Goal: Task Accomplishment & Management: Complete application form

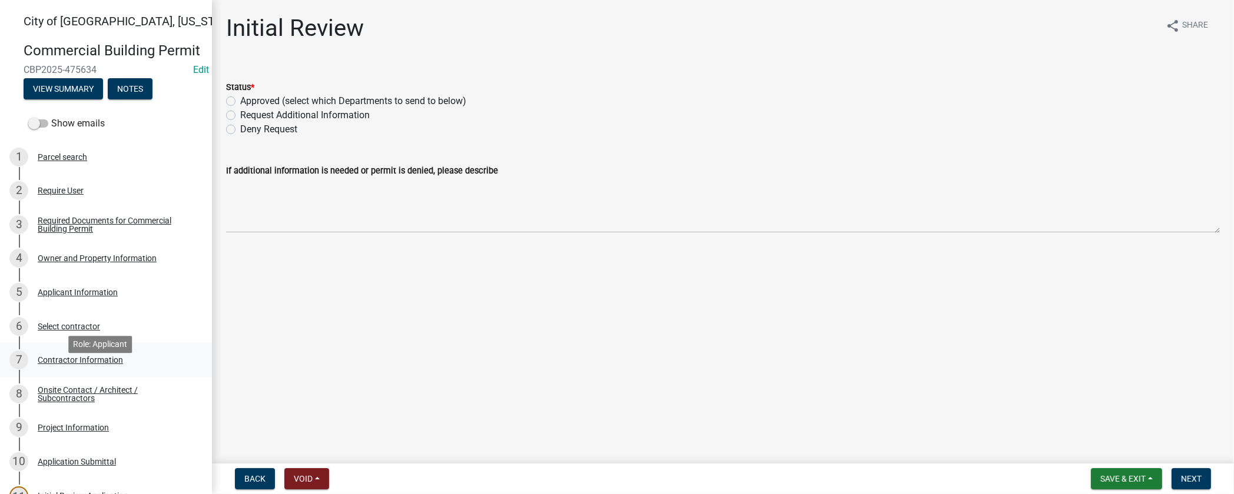
click at [145, 370] on div "7 Contractor Information" at bounding box center [101, 360] width 184 height 19
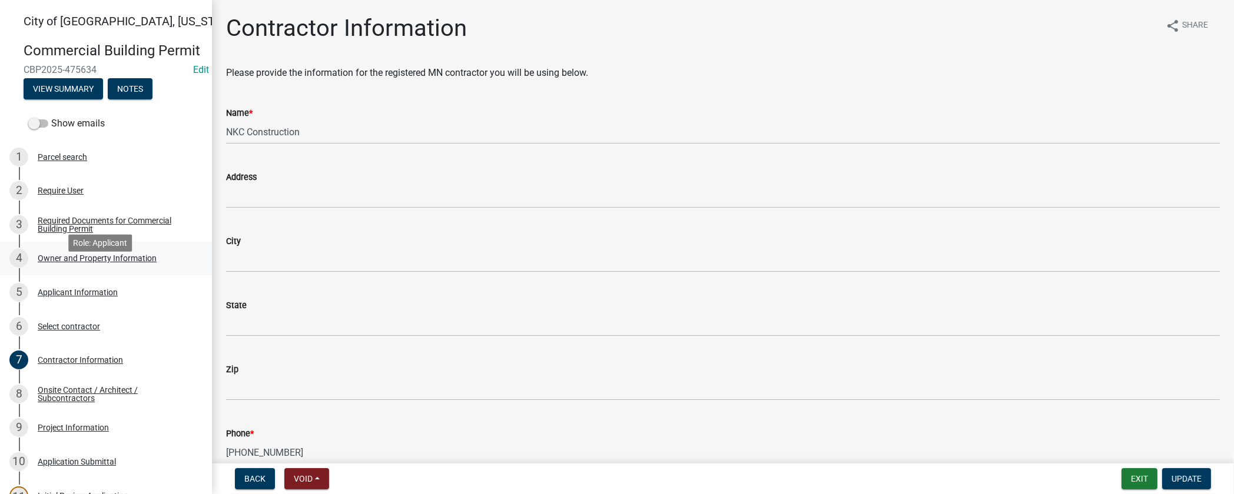
click at [72, 268] on div "4 Owner and Property Information" at bounding box center [101, 258] width 184 height 19
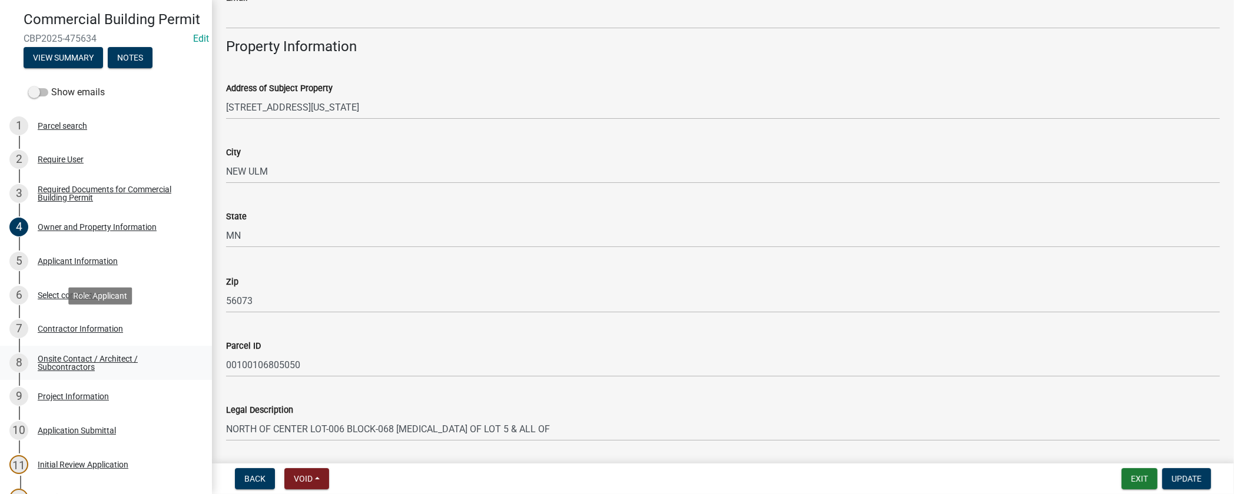
scroll to position [49, 0]
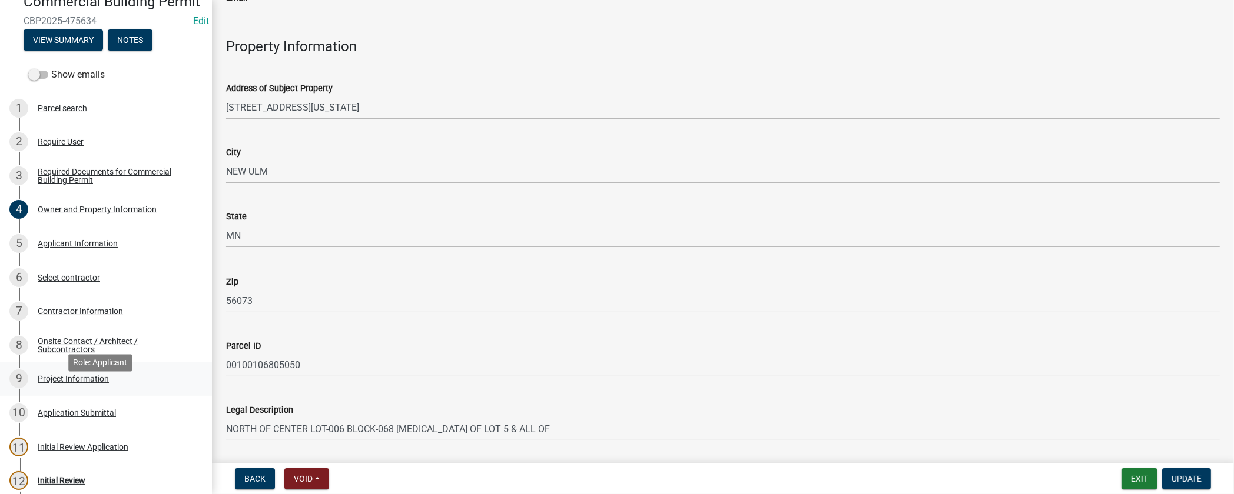
click at [105, 383] on div "Project Information" at bounding box center [73, 379] width 71 height 8
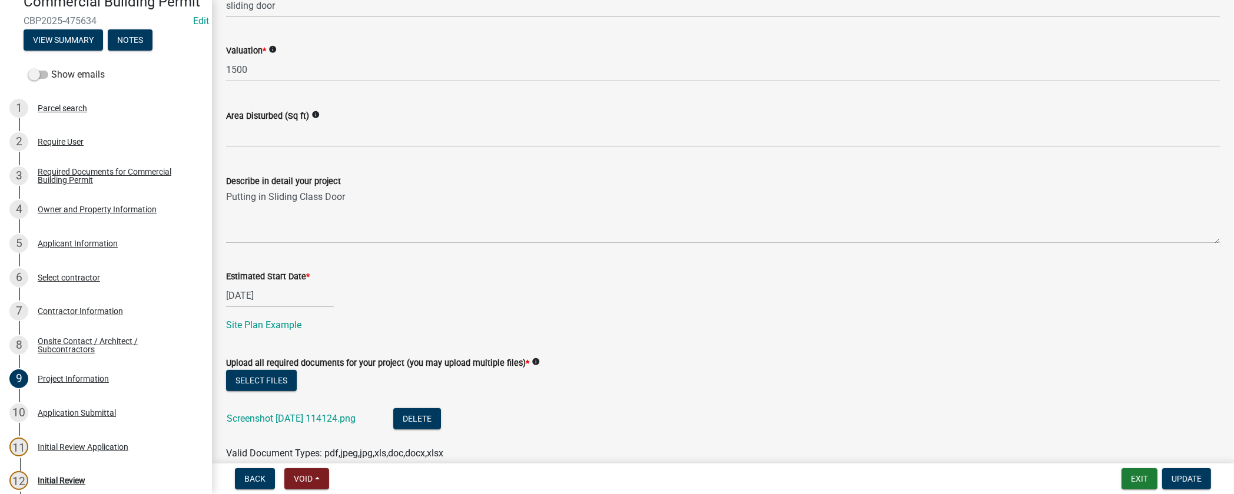
scroll to position [473, 0]
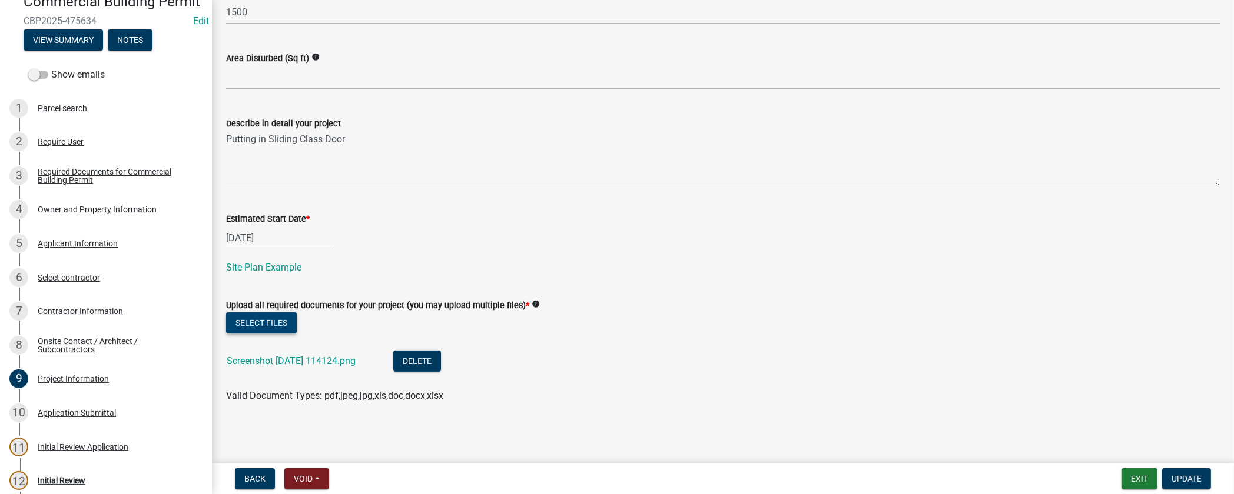
click at [251, 316] on button "Select files" at bounding box center [261, 323] width 71 height 21
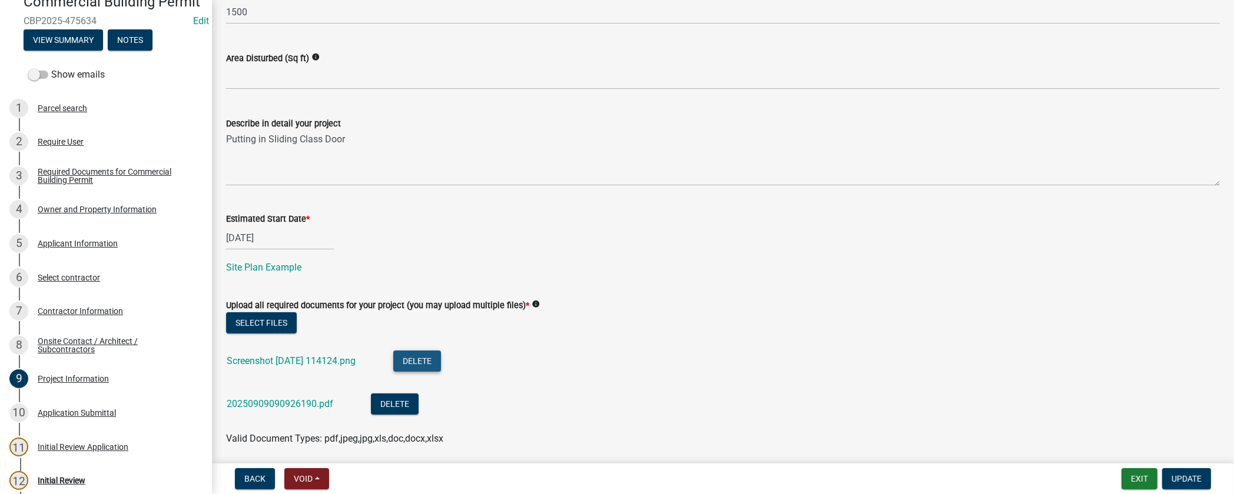
click at [441, 368] on button "Delete" at bounding box center [417, 361] width 48 height 21
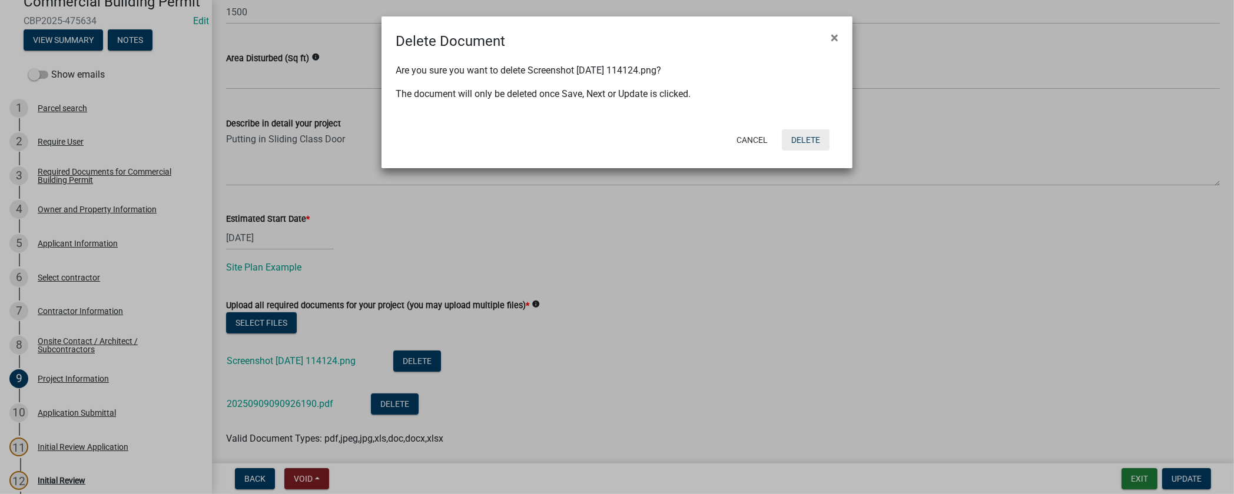
click at [804, 135] on button "Delete" at bounding box center [806, 140] width 48 height 21
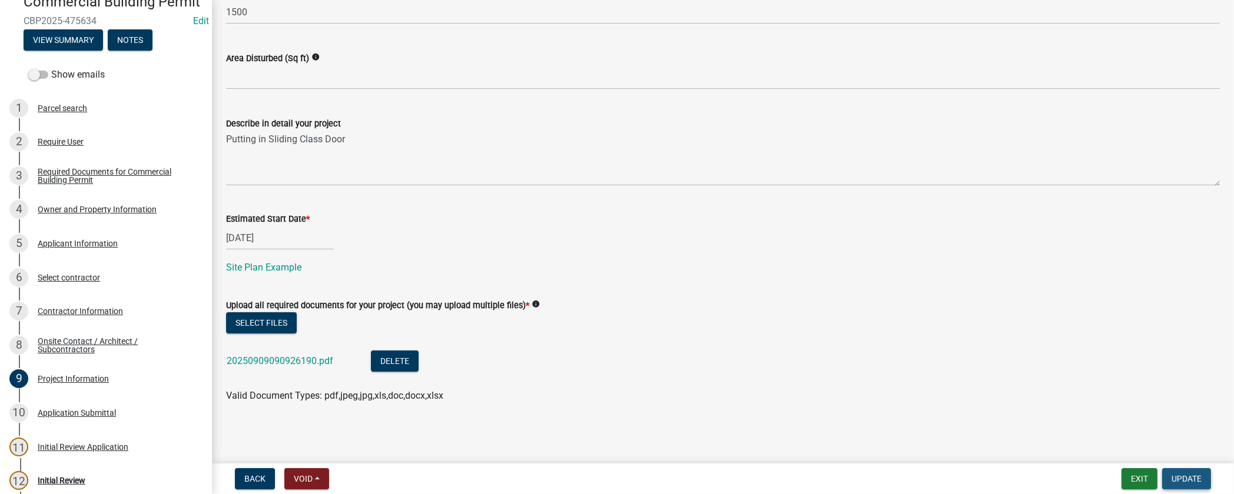
click at [1173, 482] on span "Update" at bounding box center [1186, 478] width 30 height 9
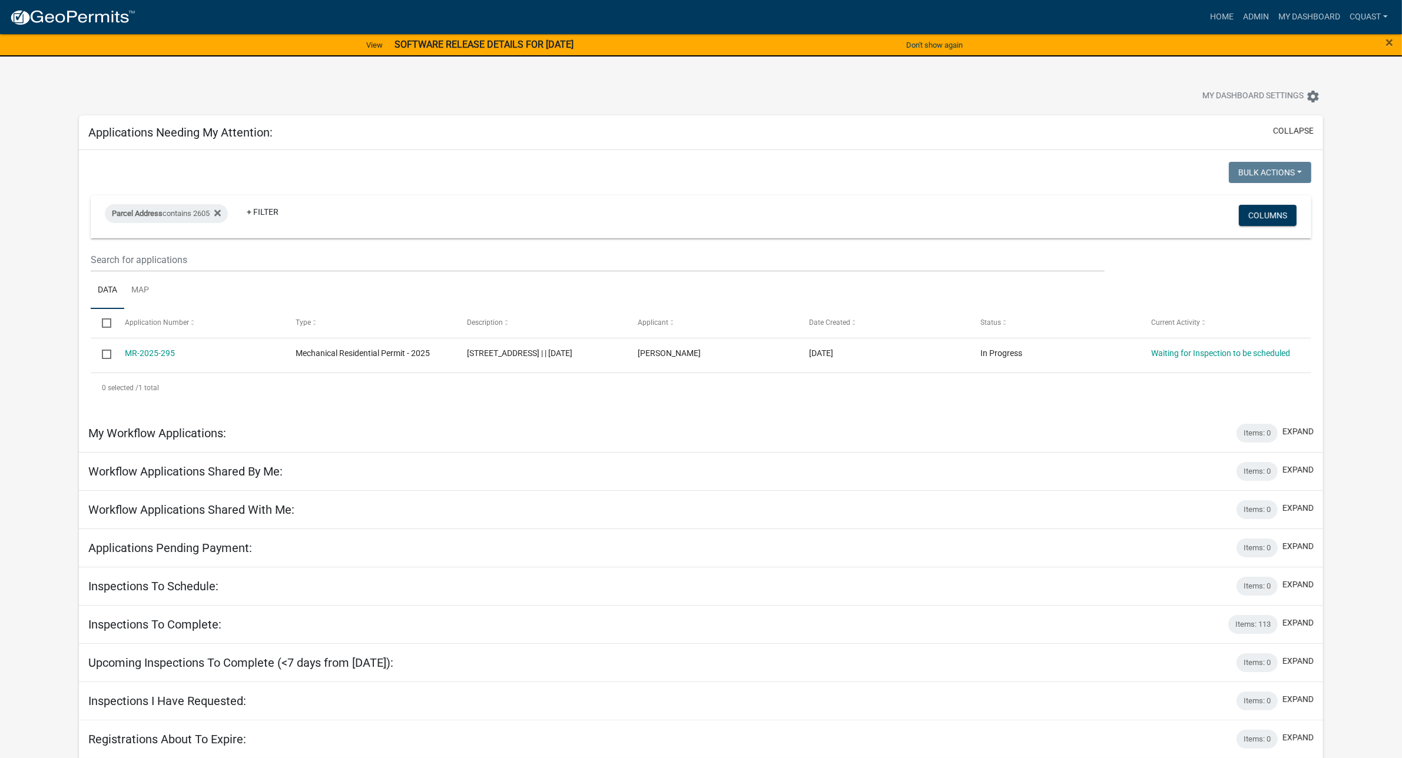
click at [497, 42] on strong "SOFTWARE RELEASE DETAILS FOR [DATE]" at bounding box center [483, 44] width 179 height 11
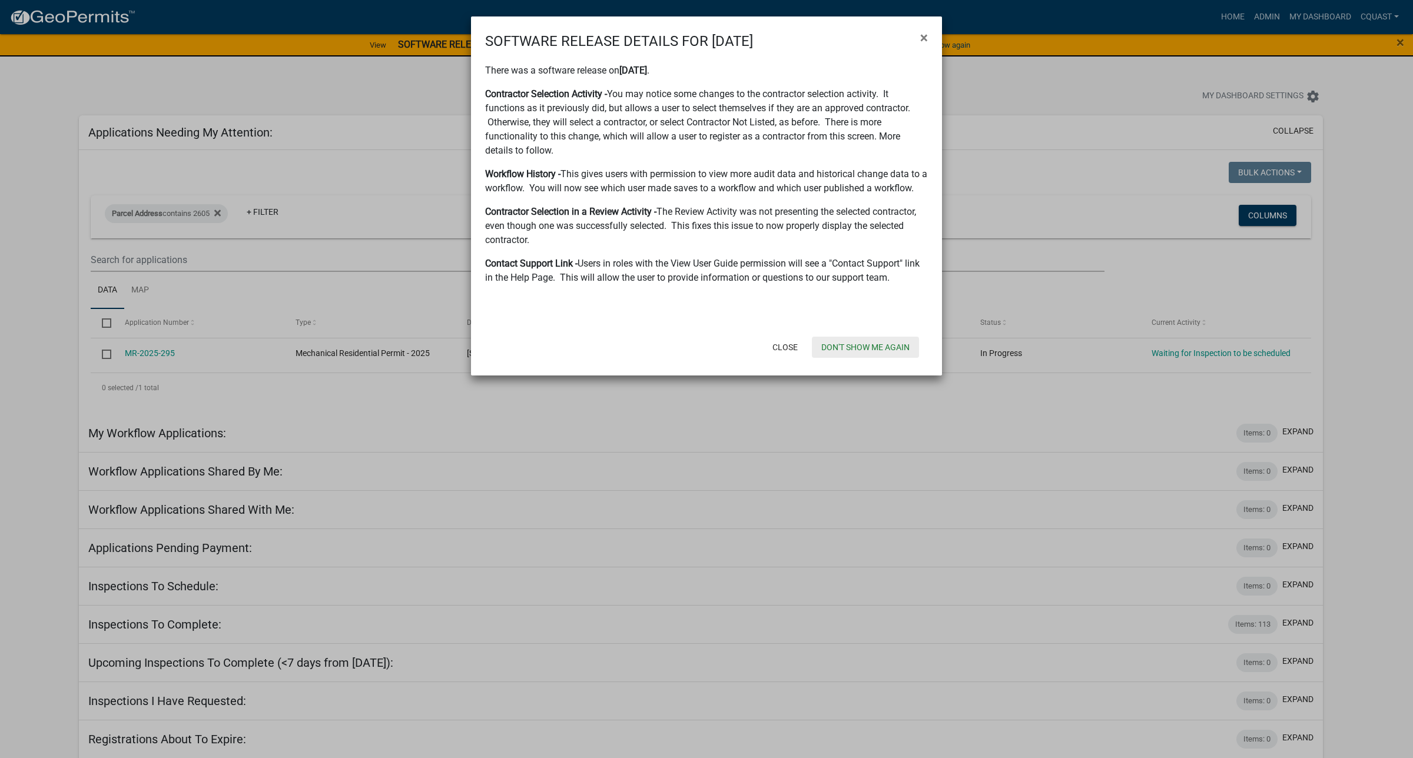
click at [874, 347] on button "Don't show me again" at bounding box center [865, 347] width 107 height 21
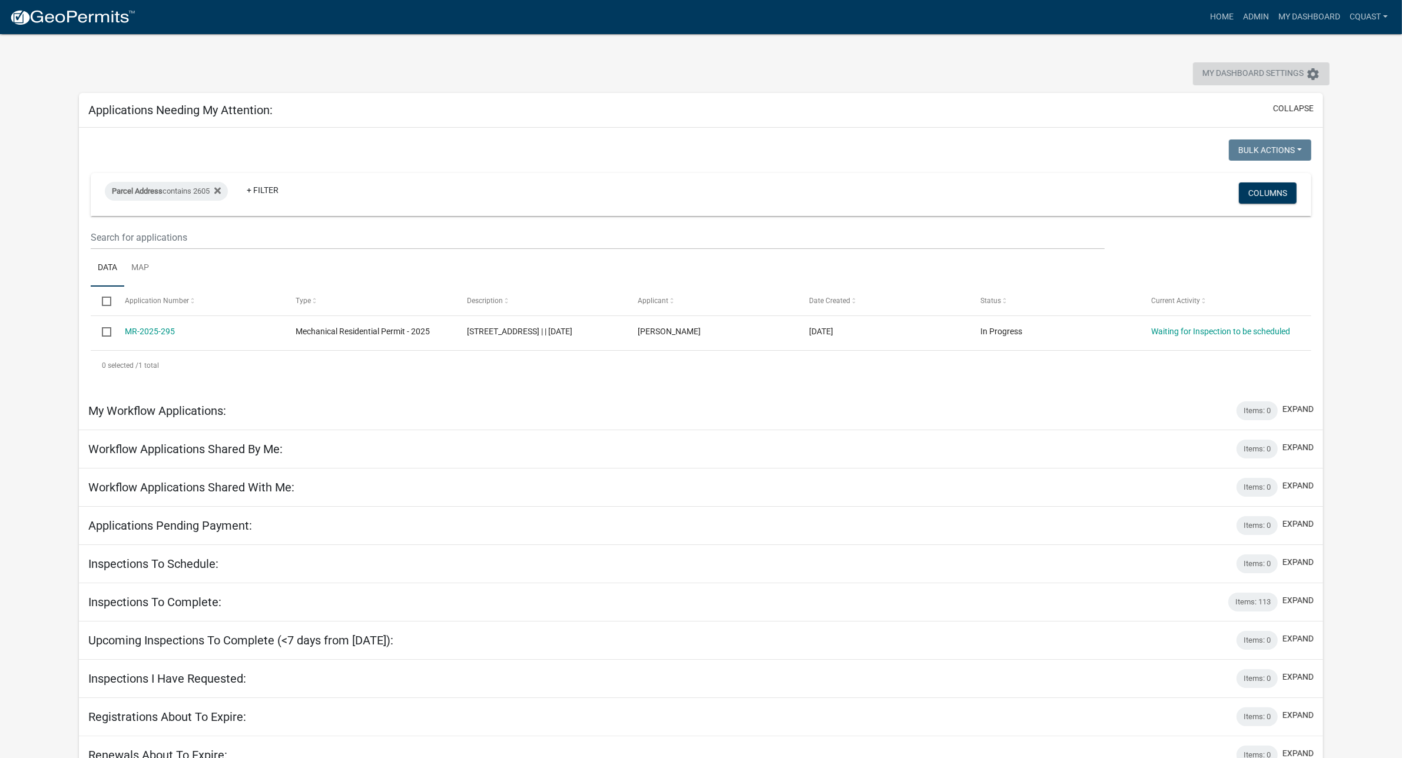
click at [1222, 71] on span "My Dashboard Settings" at bounding box center [1252, 74] width 101 height 14
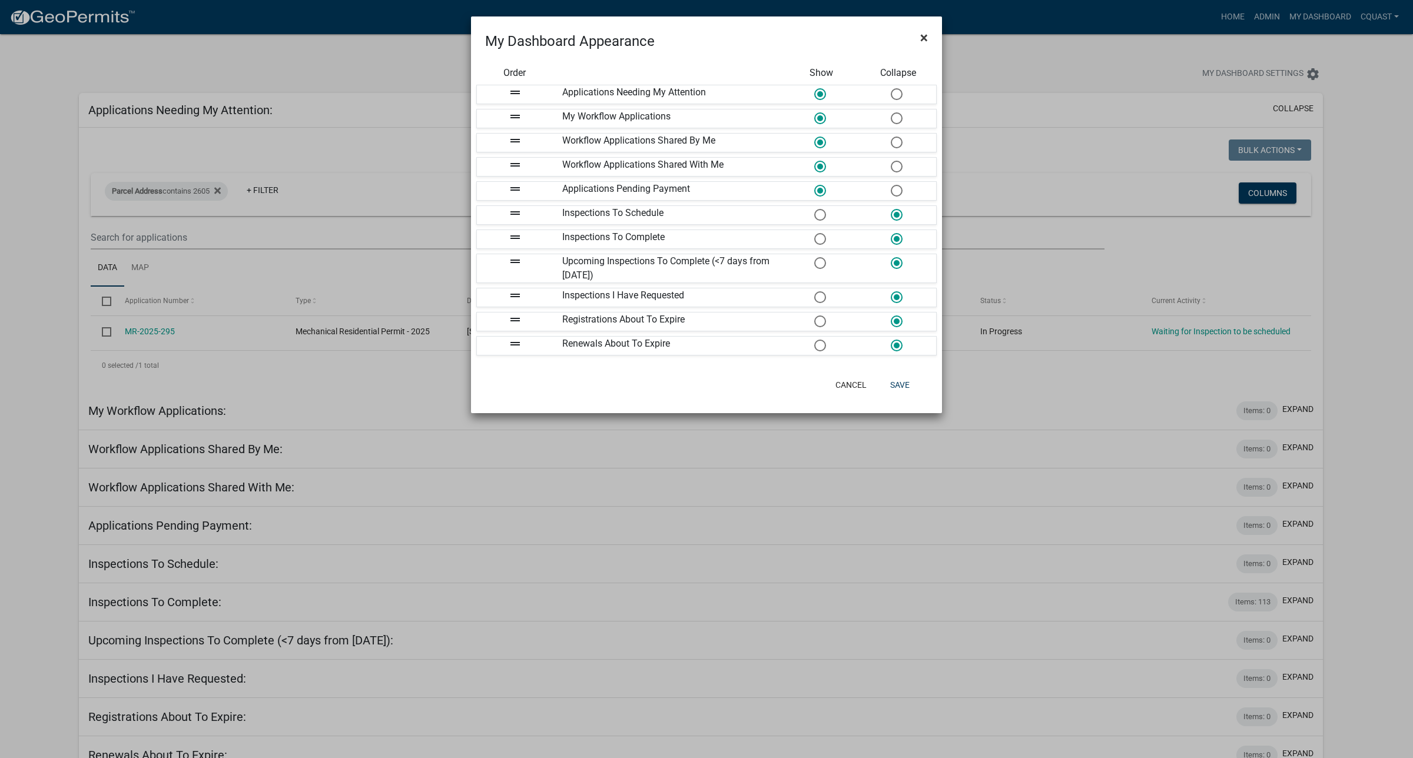
click at [921, 30] on span "×" at bounding box center [924, 37] width 8 height 16
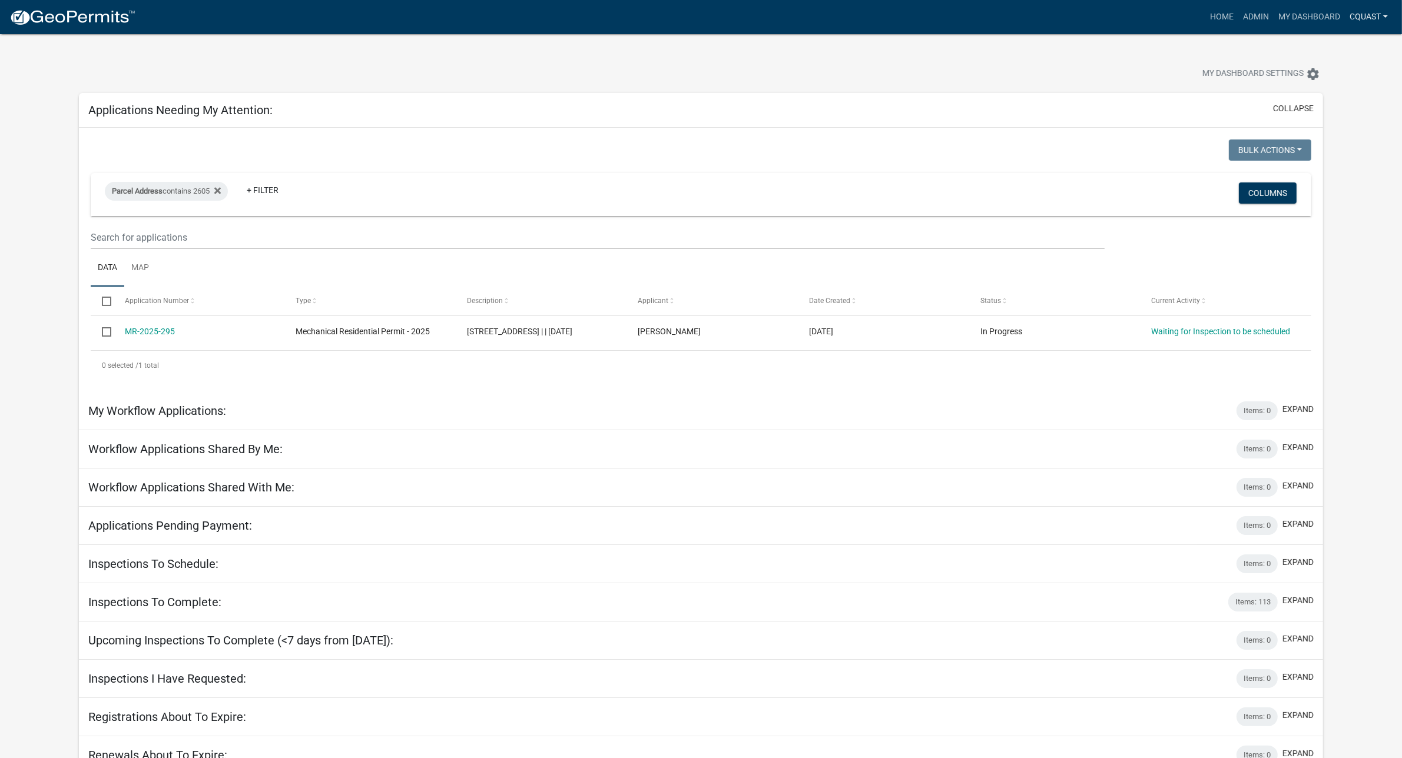
click at [1222, 16] on link "cquast" at bounding box center [1369, 17] width 48 height 22
click at [1222, 48] on link "Admin" at bounding box center [1345, 48] width 94 height 28
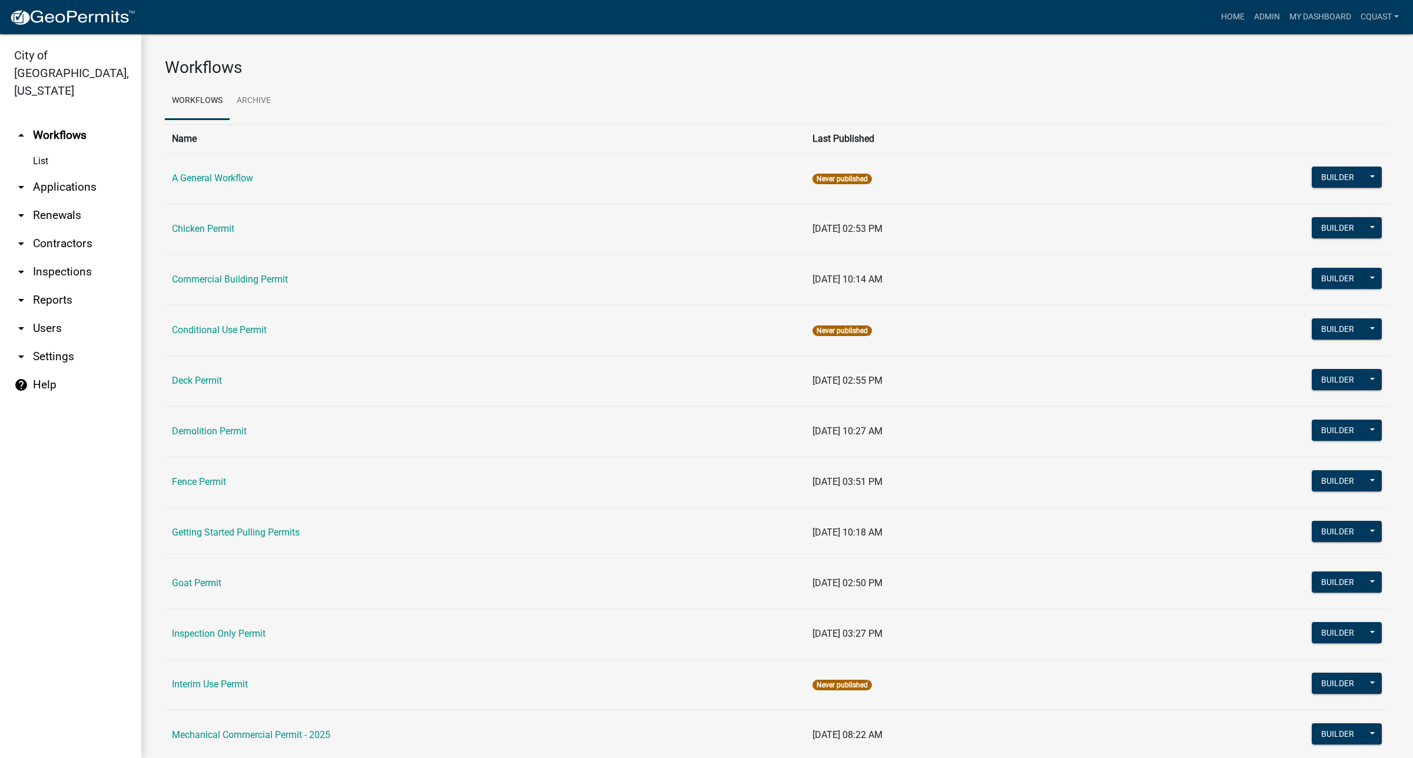
click at [55, 173] on link "arrow_drop_down Applications" at bounding box center [70, 187] width 141 height 28
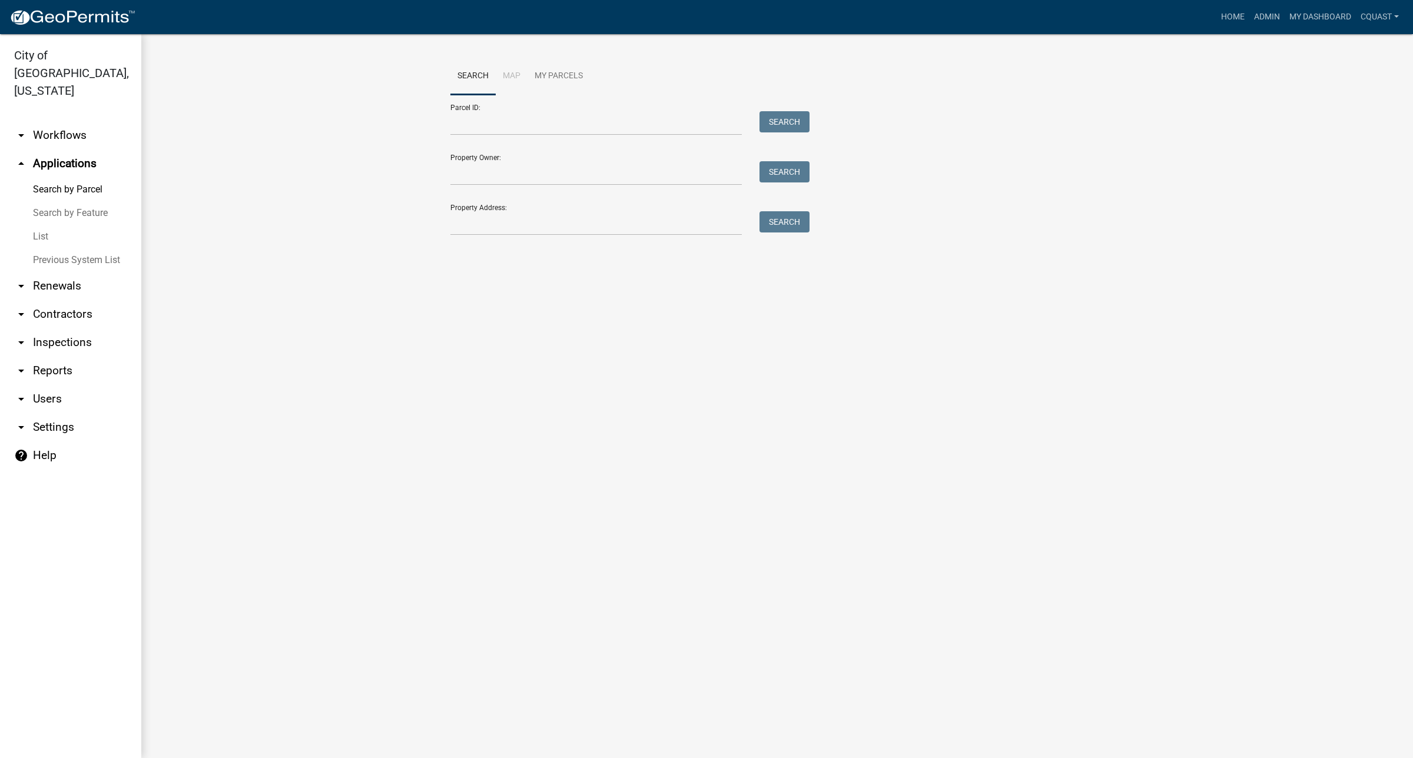
click at [44, 225] on link "List" at bounding box center [70, 237] width 141 height 24
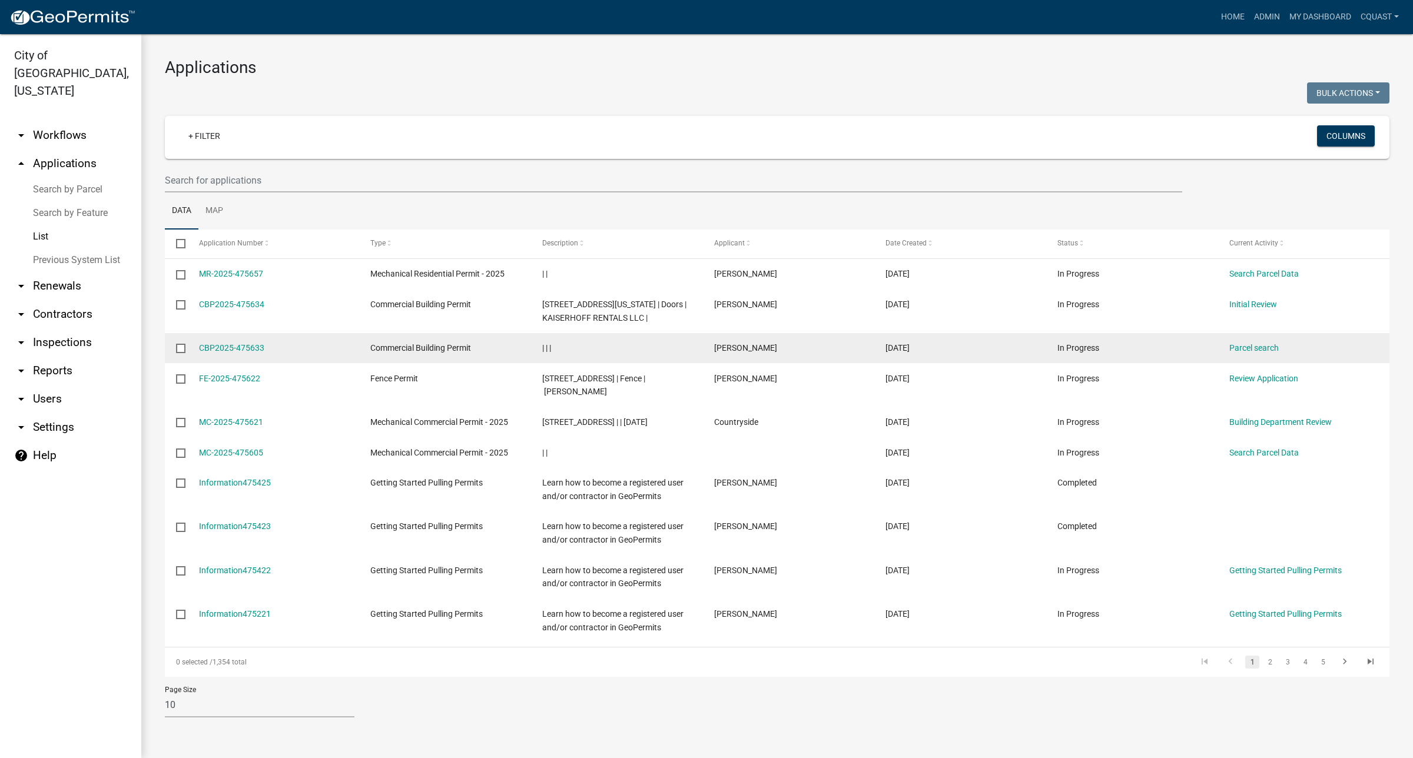
click at [178, 351] on input "checkbox" at bounding box center [180, 348] width 8 height 8
checkbox input "true"
click at [239, 344] on link "CBP2025-475633" at bounding box center [231, 347] width 65 height 9
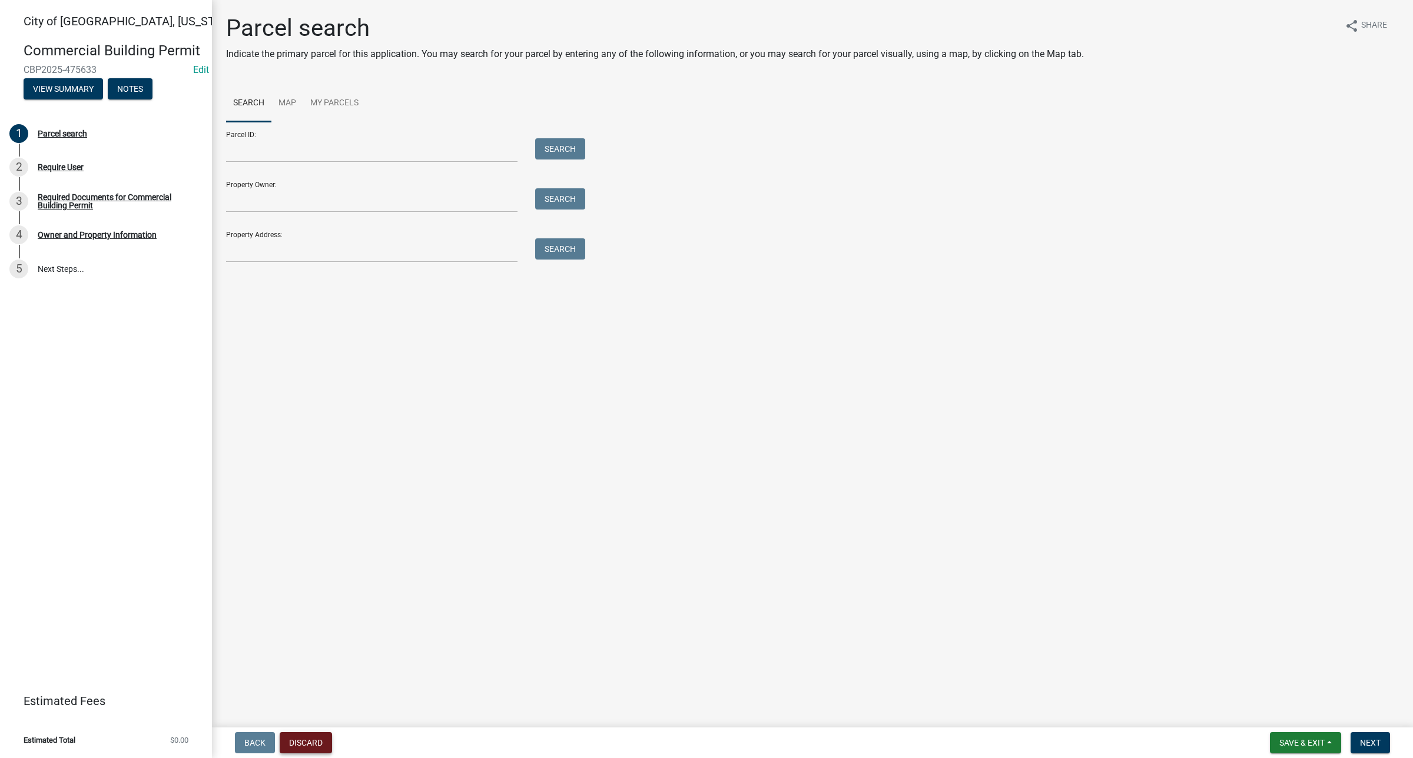
click at [300, 494] on button "Discard" at bounding box center [306, 742] width 52 height 21
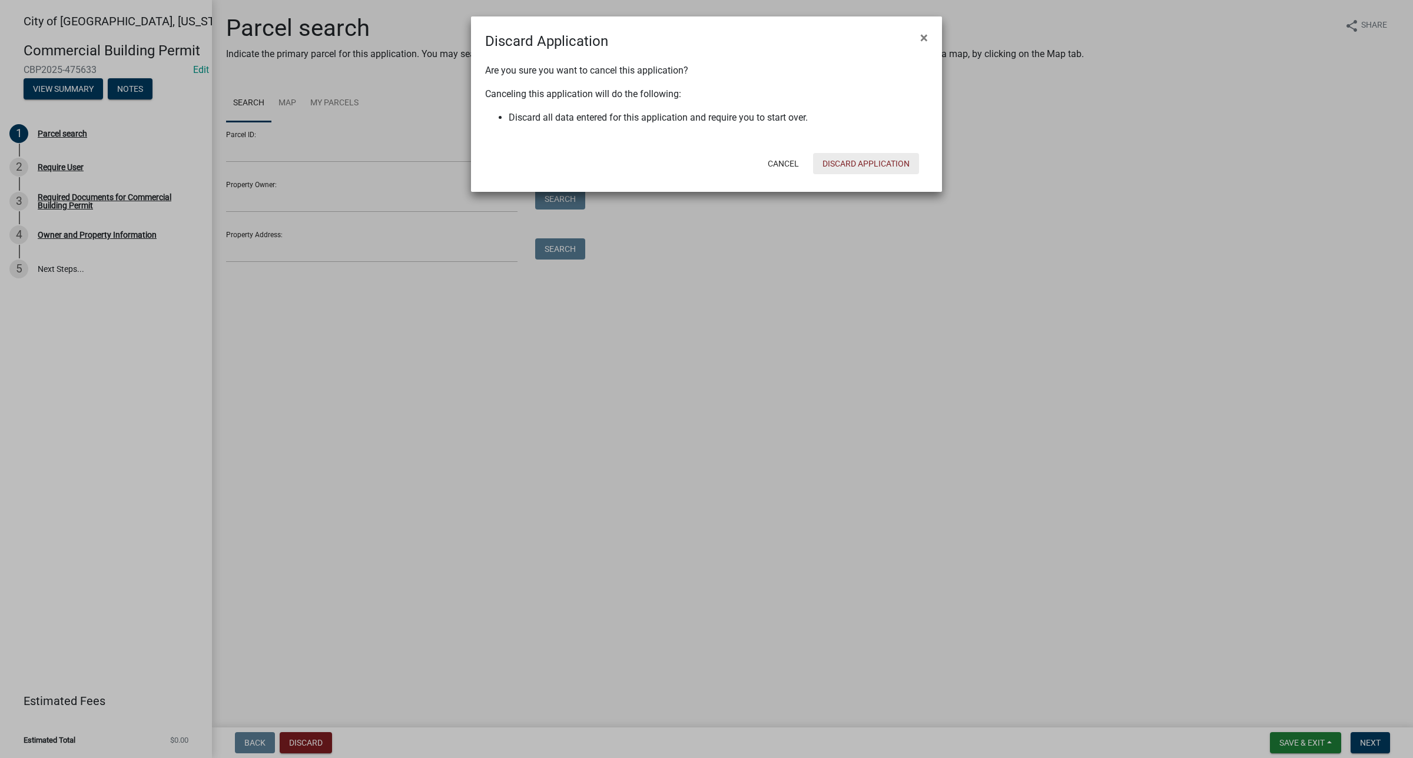
click at [875, 168] on button "Discard Application" at bounding box center [866, 163] width 106 height 21
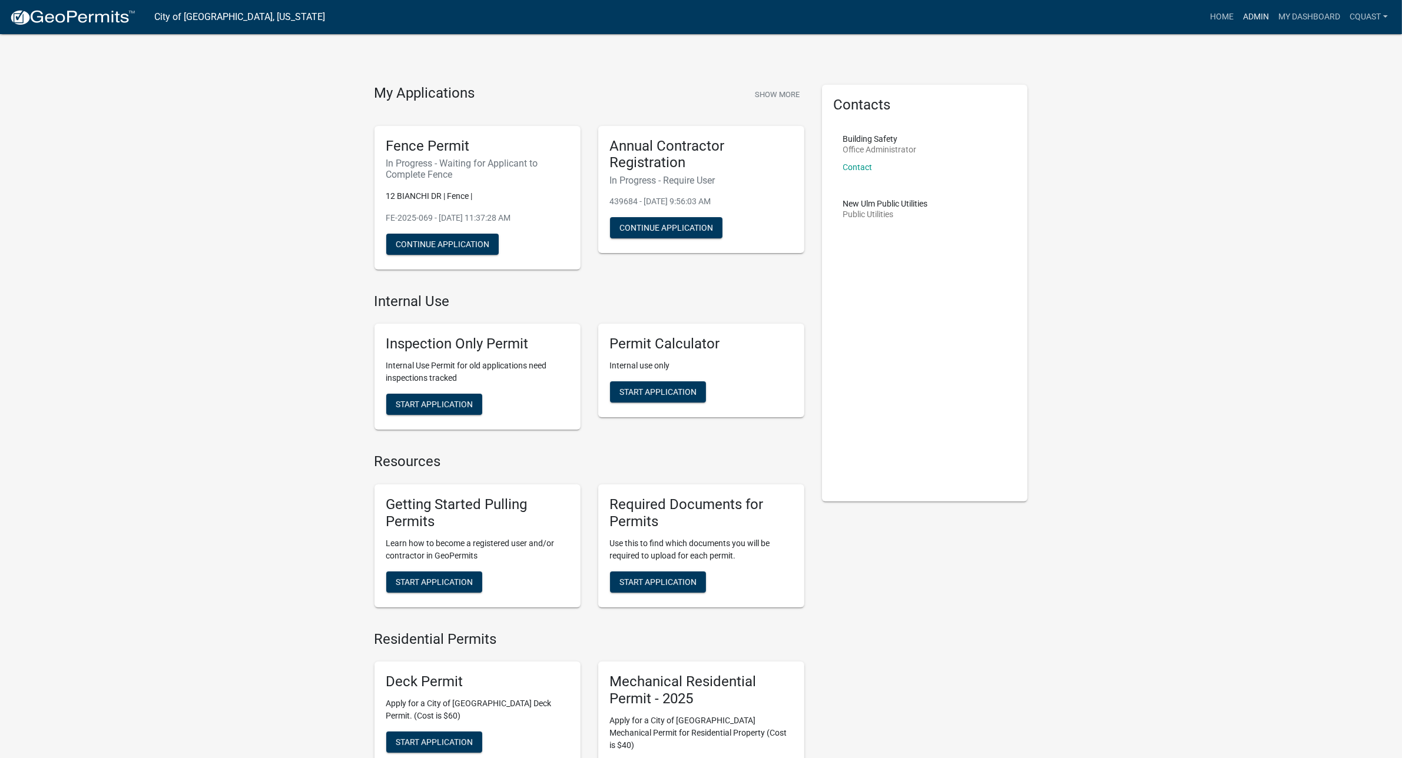
click at [1222, 18] on link "Admin" at bounding box center [1255, 17] width 35 height 22
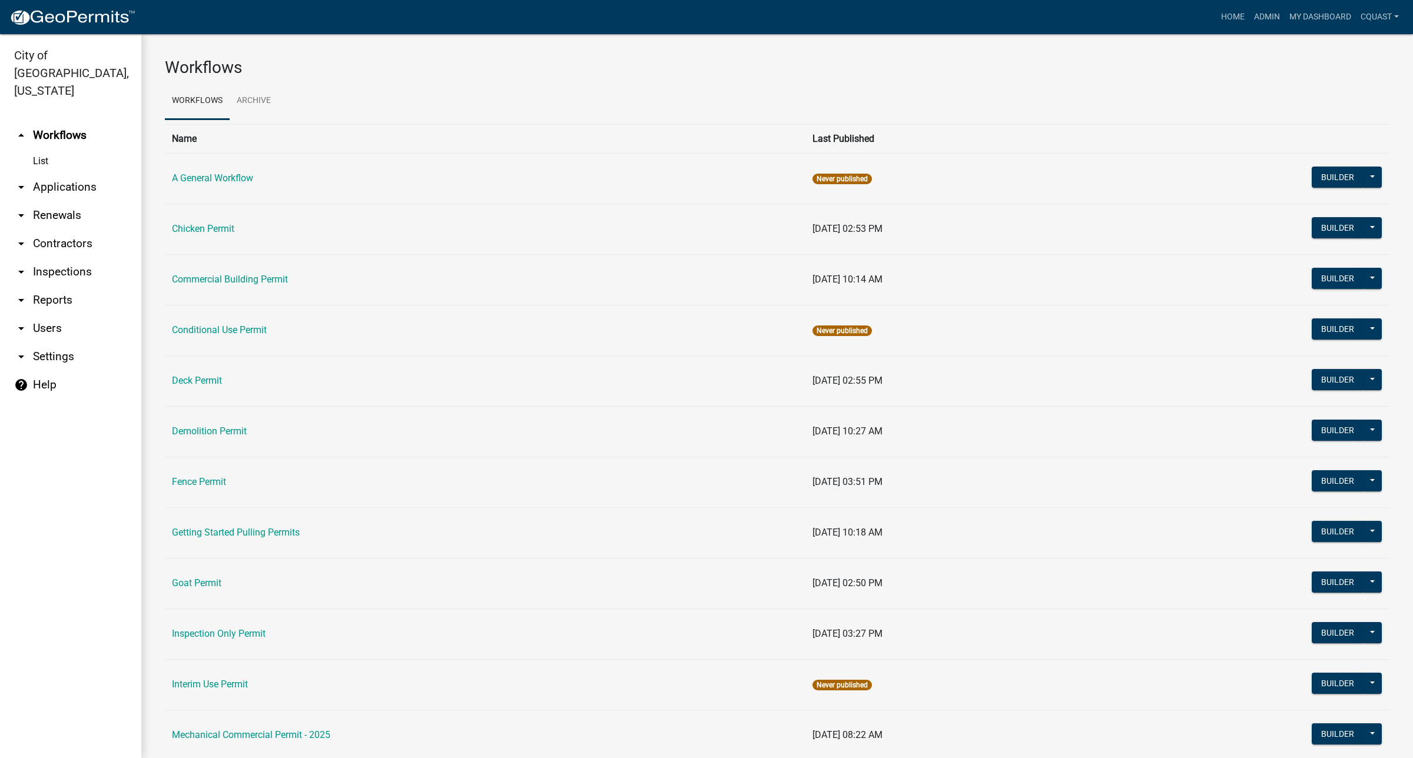
click at [61, 150] on link "List" at bounding box center [70, 162] width 141 height 24
click at [36, 150] on link "List" at bounding box center [70, 162] width 141 height 24
click at [42, 150] on link "List" at bounding box center [70, 162] width 141 height 24
click at [1222, 24] on link "Admin" at bounding box center [1266, 17] width 35 height 22
click at [1222, 19] on link "My Dashboard" at bounding box center [1319, 17] width 71 height 22
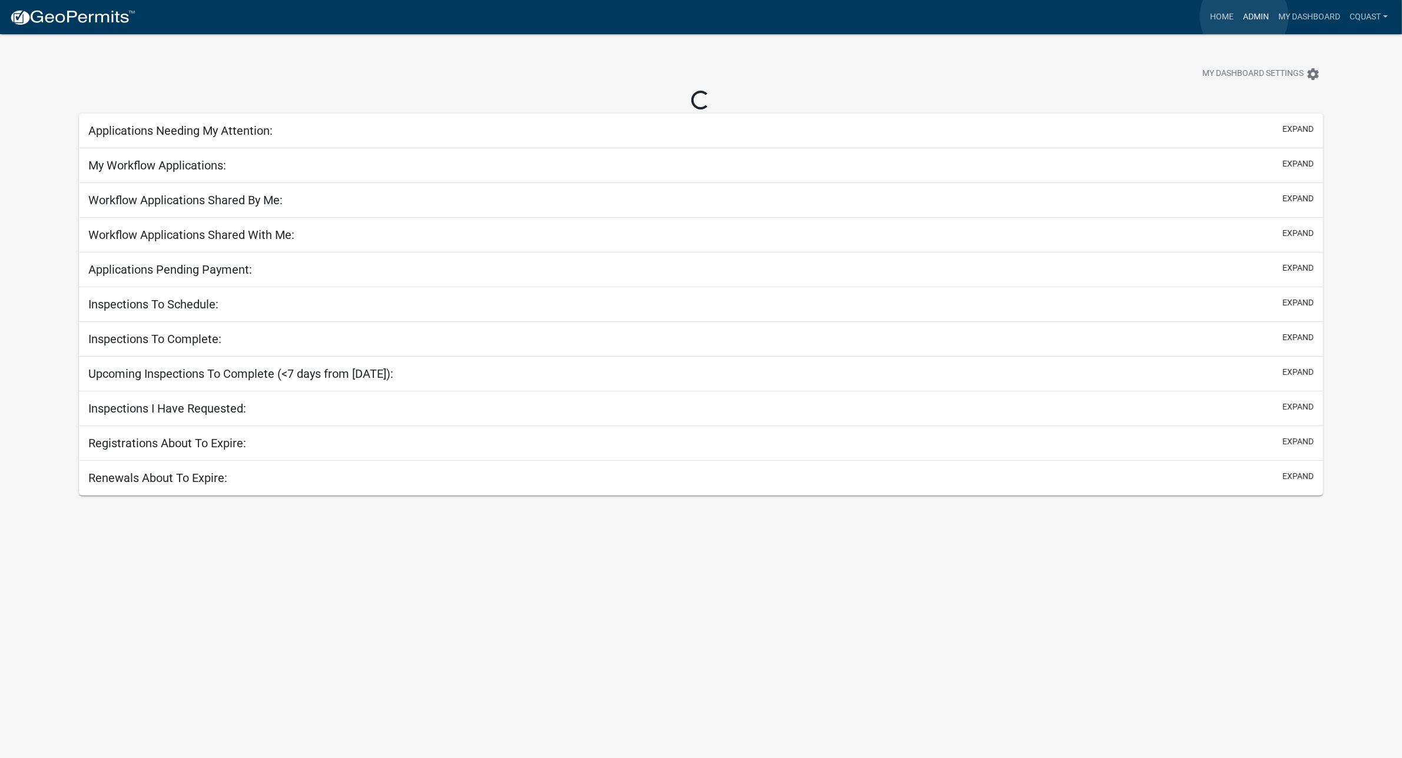
click at [1222, 16] on link "Admin" at bounding box center [1255, 17] width 35 height 22
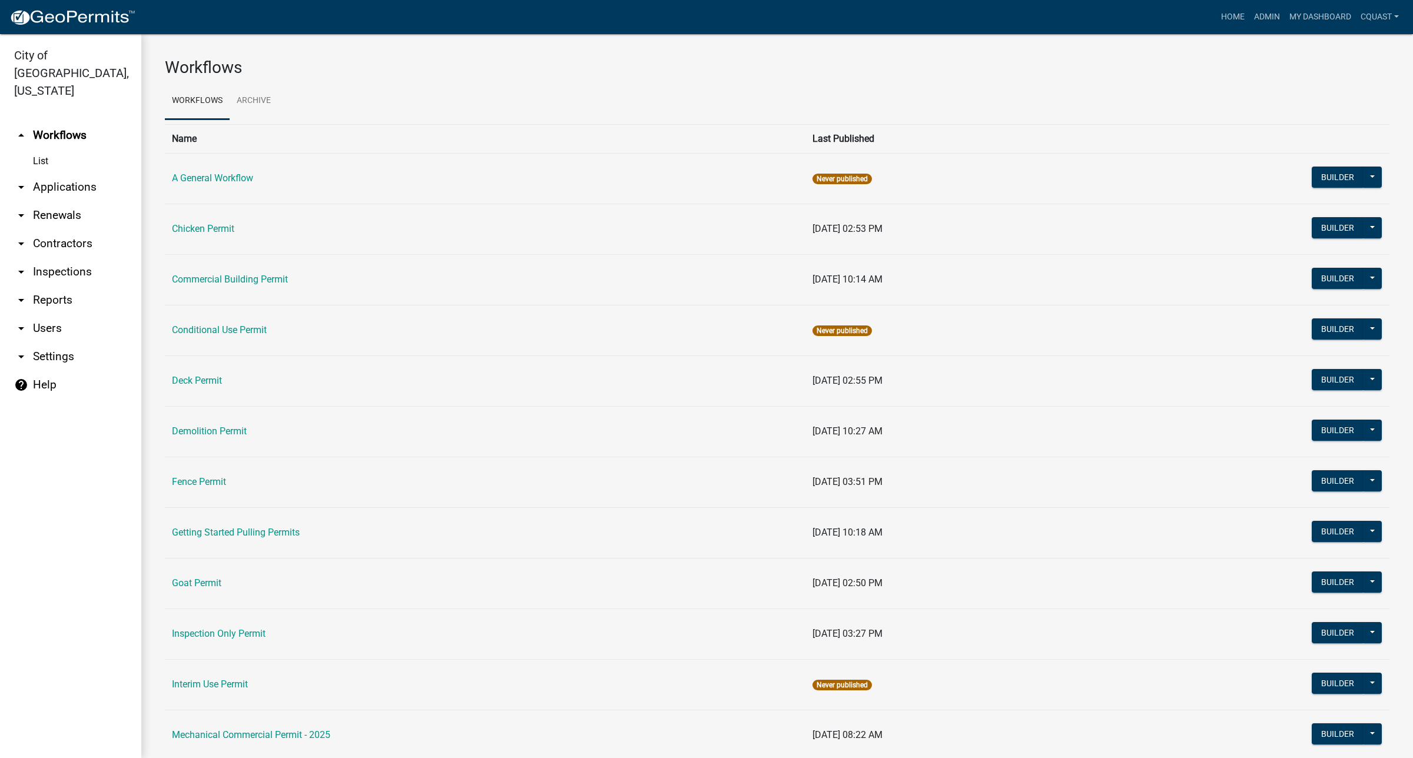
click at [38, 150] on link "List" at bounding box center [70, 162] width 141 height 24
click at [74, 174] on link "arrow_drop_down Applications" at bounding box center [70, 187] width 141 height 28
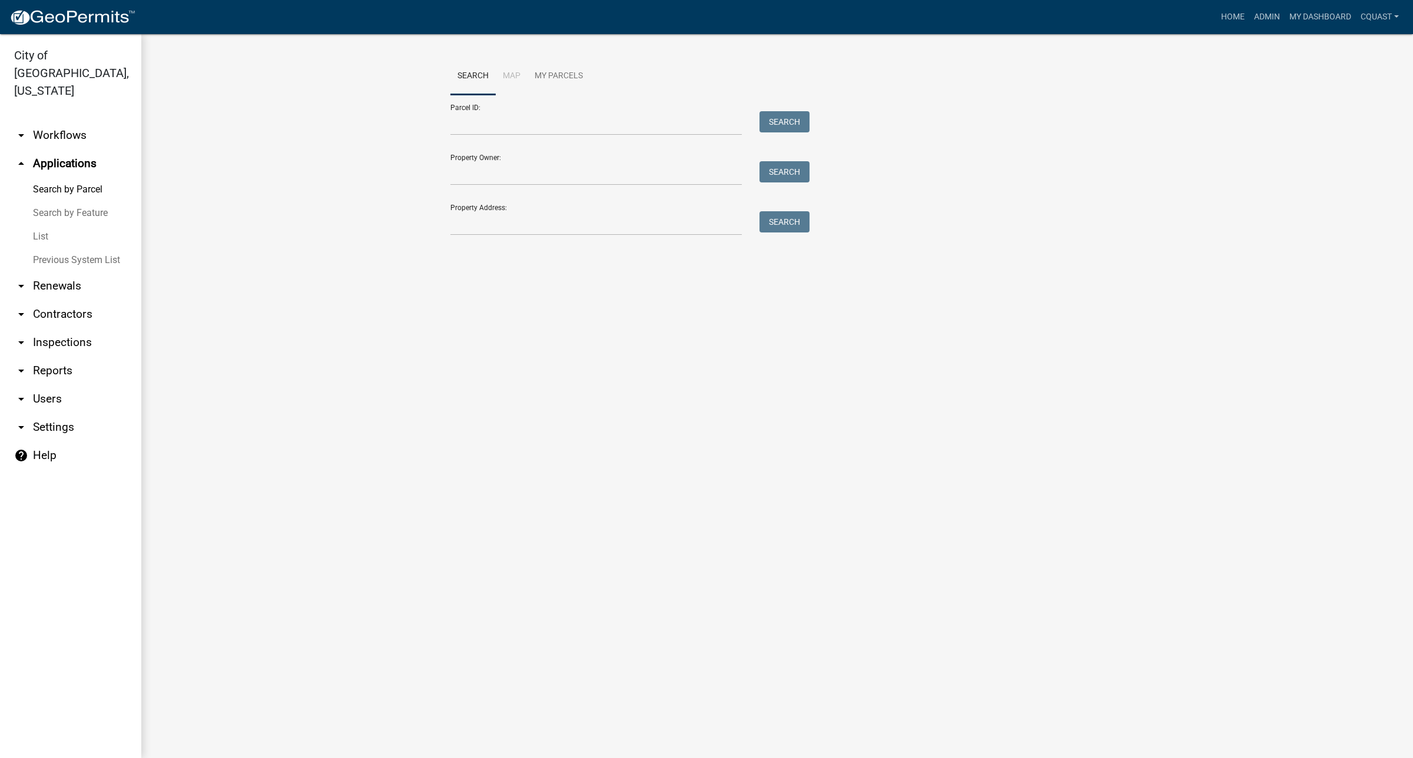
click at [43, 225] on link "List" at bounding box center [70, 237] width 141 height 24
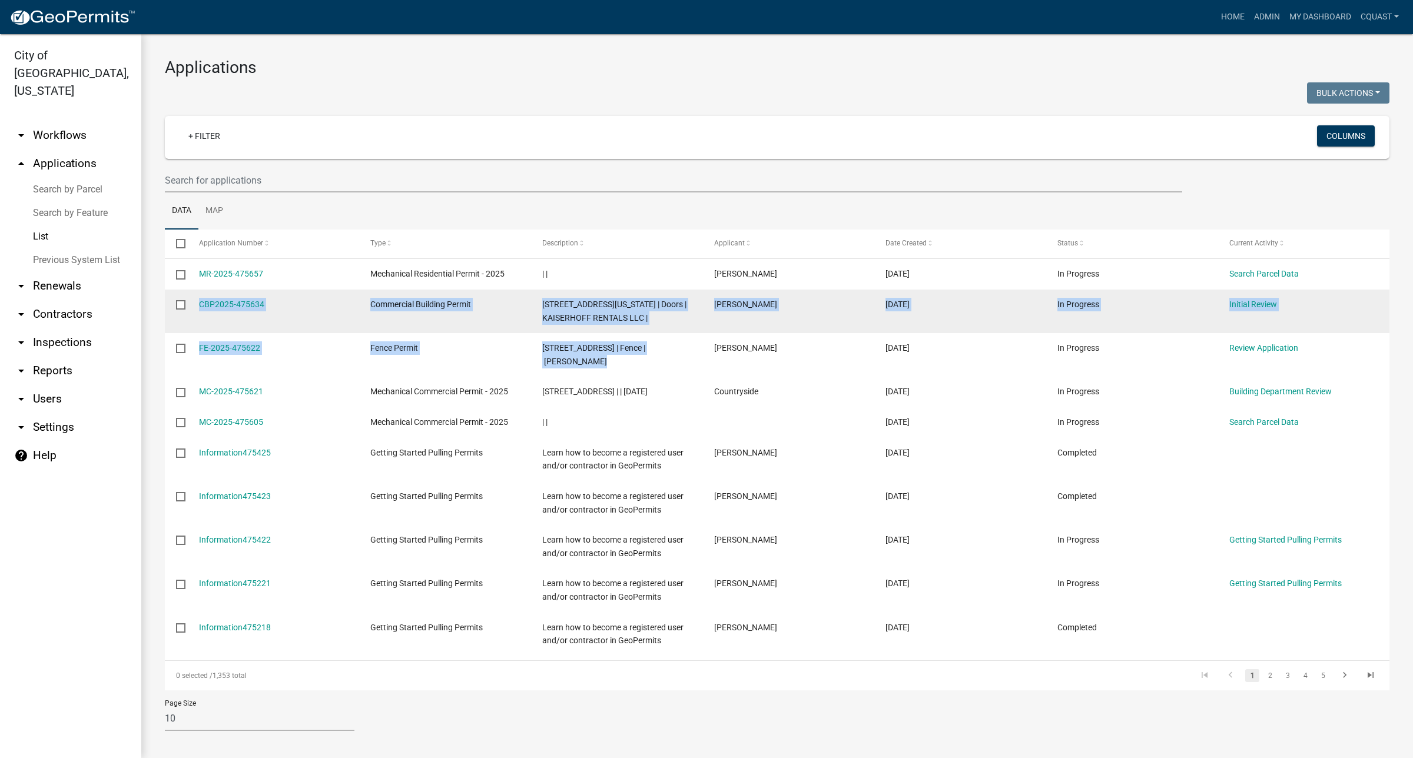
drag, startPoint x: 653, startPoint y: 357, endPoint x: 168, endPoint y: 305, distance: 487.8
click at [168, 312] on datatable-scroller "MR-2025-475657 Mechanical Residential Permit - 2025 | | Christopher Williams 09…" at bounding box center [777, 457] width 1224 height 397
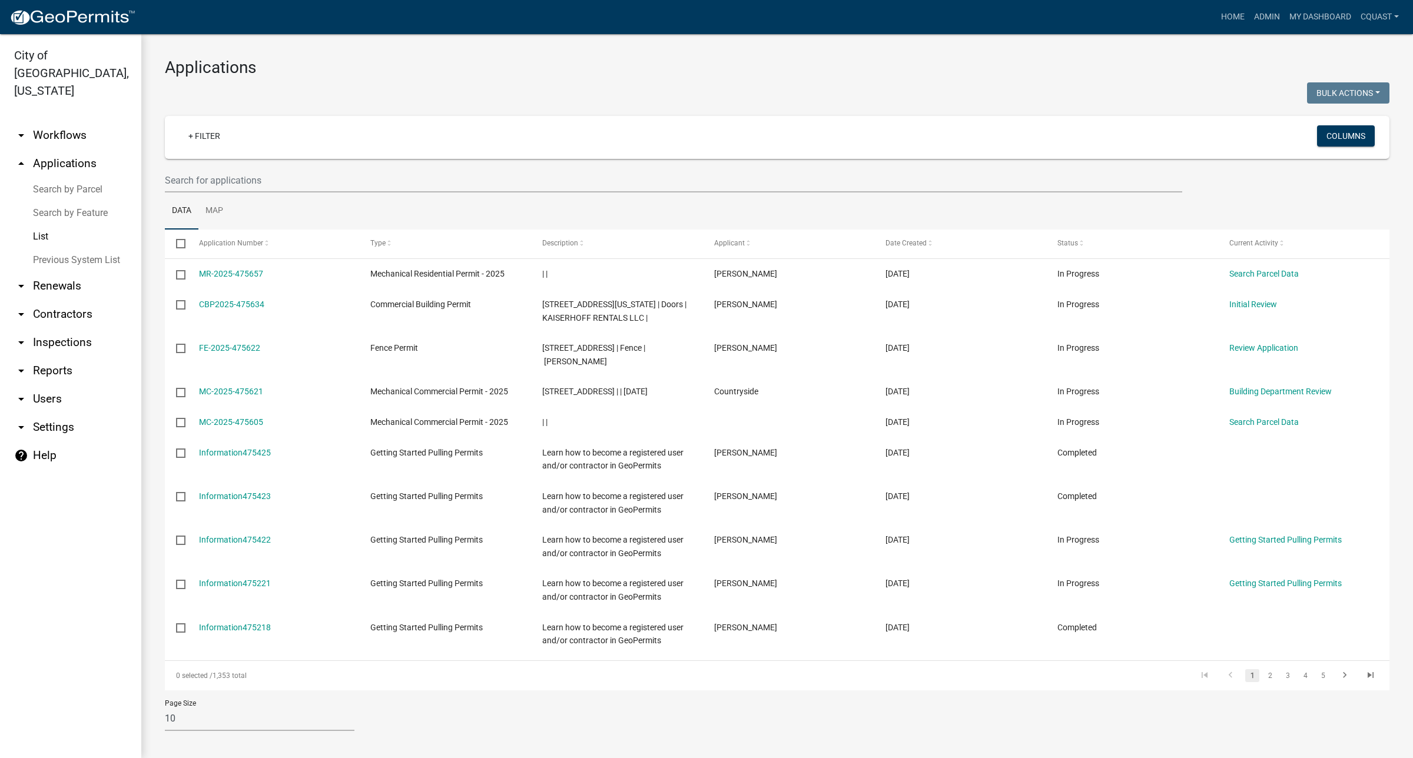
click at [377, 216] on ul "Data Map" at bounding box center [777, 210] width 1224 height 37
click at [47, 273] on link "arrow_drop_down Renewals" at bounding box center [70, 286] width 141 height 28
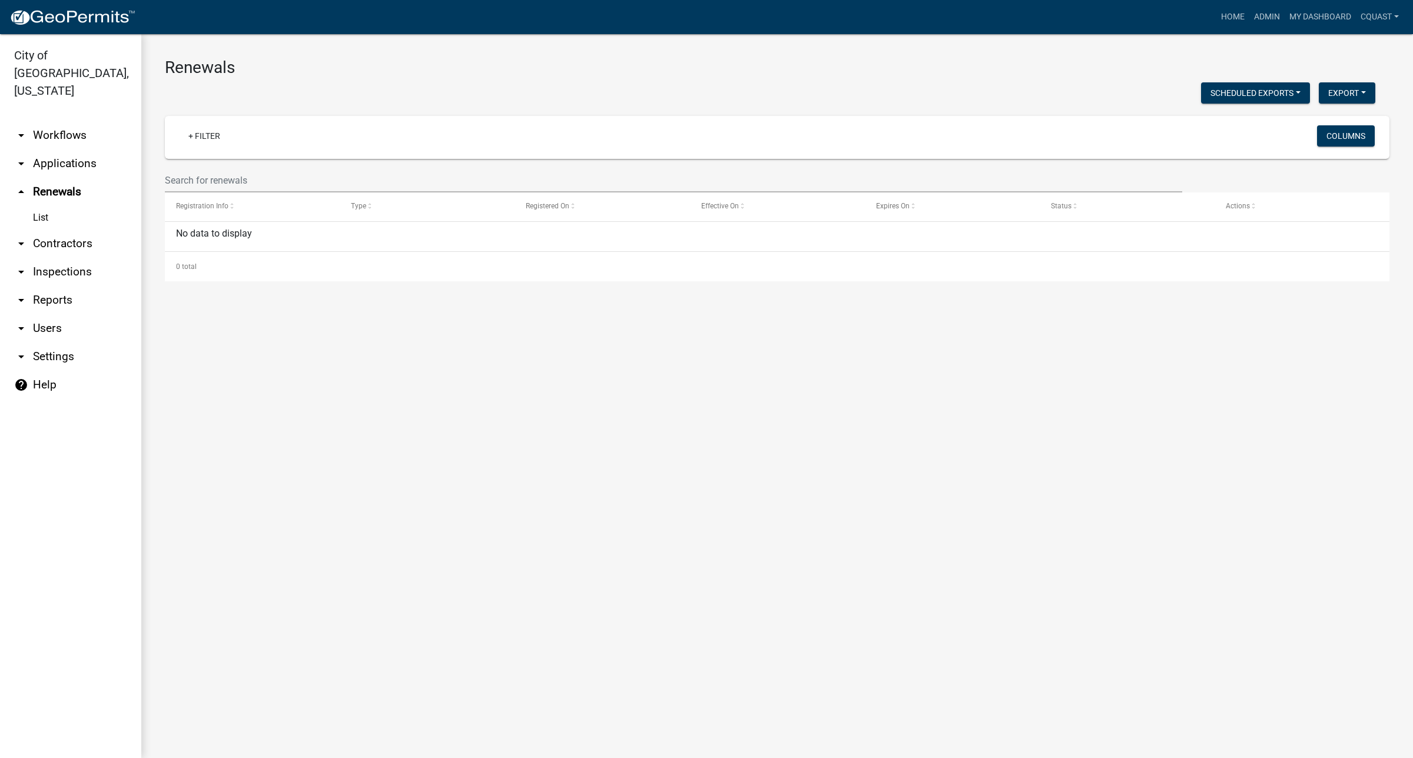
click at [62, 286] on link "arrow_drop_down Reports" at bounding box center [70, 300] width 141 height 28
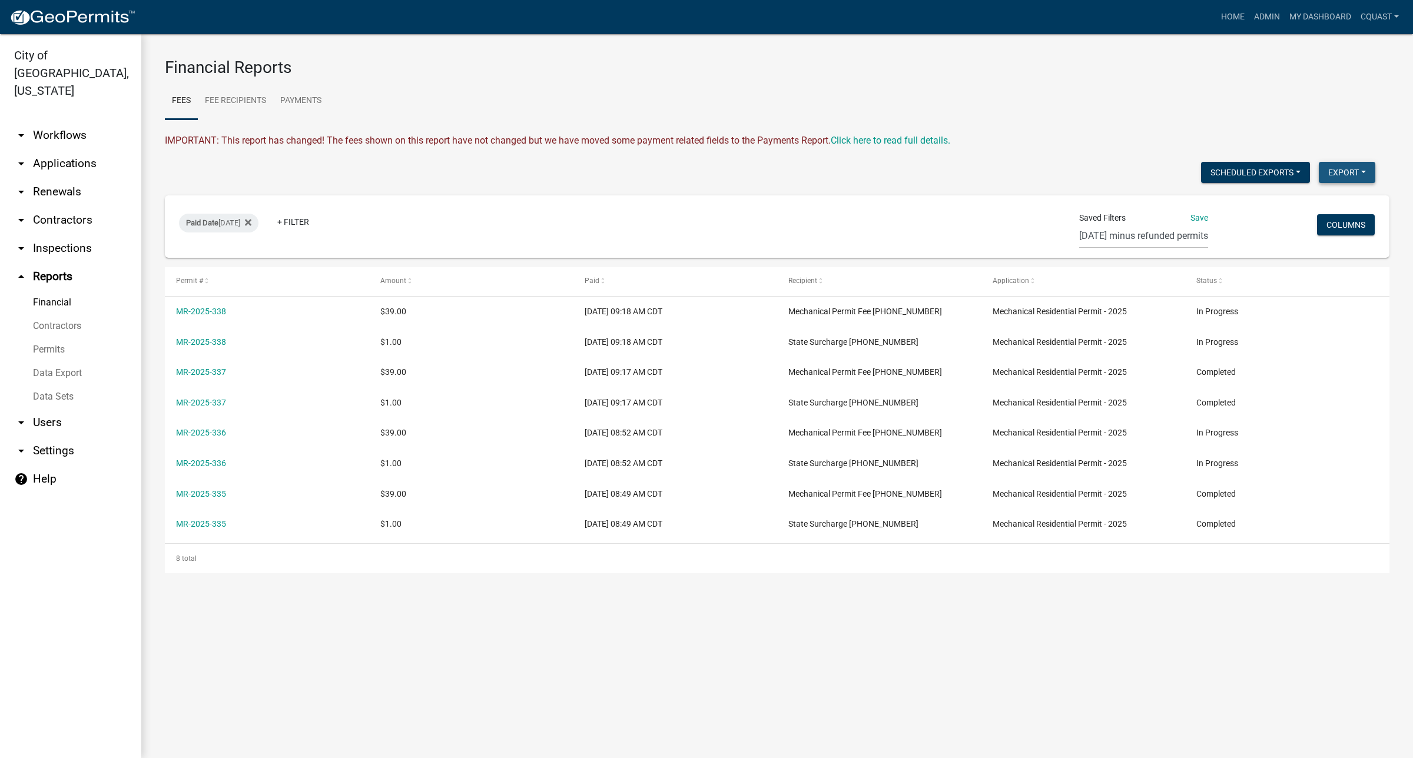
click at [1222, 177] on button "Export" at bounding box center [1347, 172] width 57 height 21
click at [929, 171] on div "Scheduled Exports + Create New Export Excel Format (.xlsx) CSV Format (.csv)" at bounding box center [770, 174] width 1228 height 24
click at [64, 361] on link "Data Export" at bounding box center [70, 373] width 141 height 24
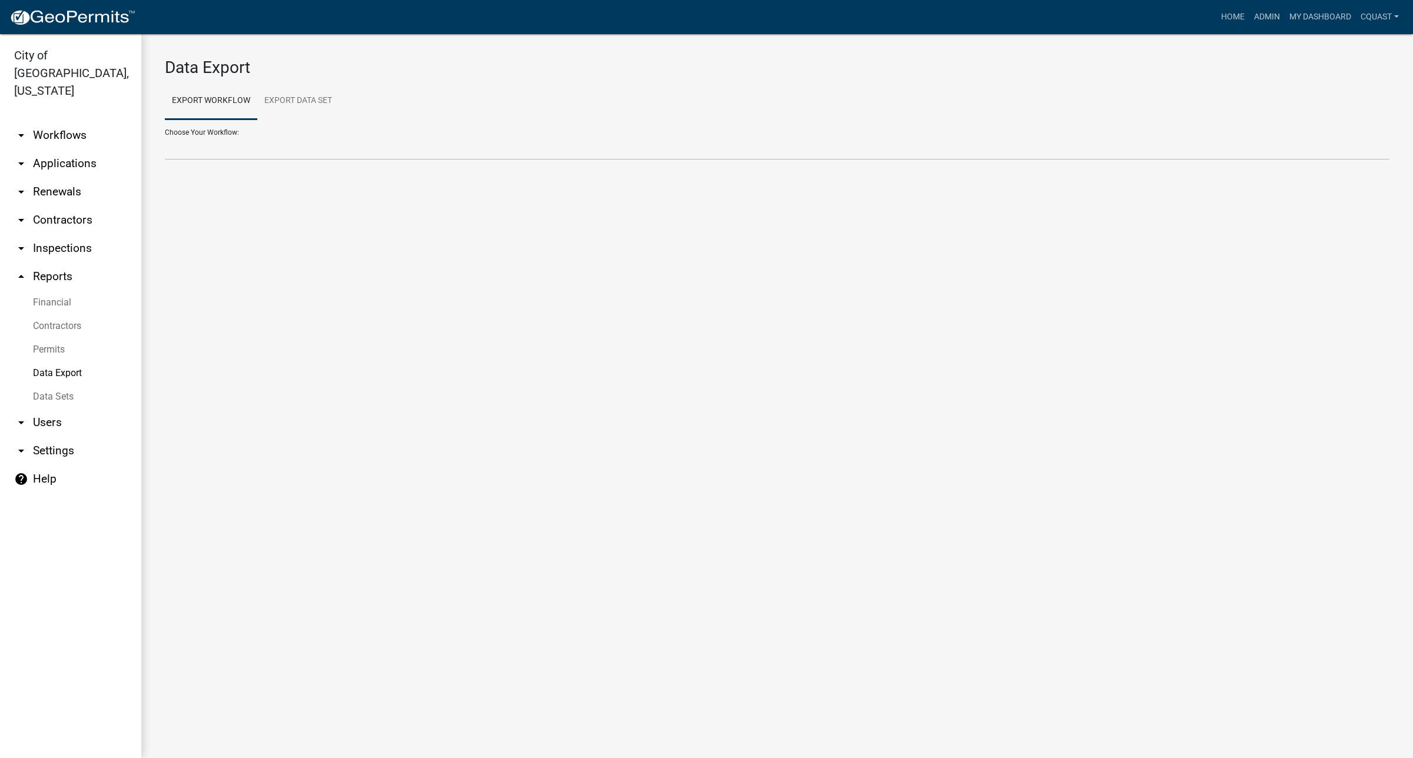
click at [50, 291] on link "Financial" at bounding box center [70, 303] width 141 height 24
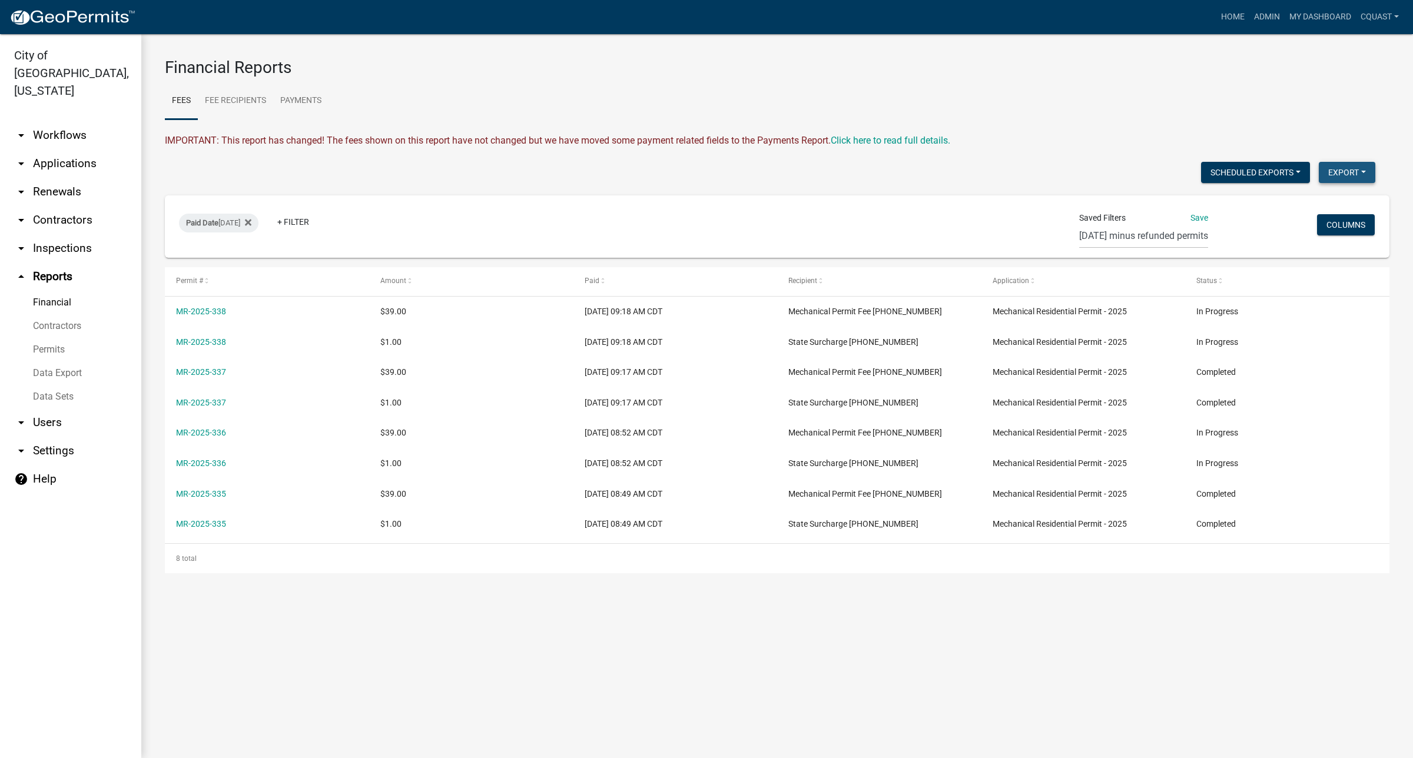
click at [1222, 180] on button "Export" at bounding box center [1347, 172] width 57 height 21
click at [1222, 204] on button "Excel Format (.xlsx)" at bounding box center [1320, 202] width 110 height 28
click at [1002, 494] on main "Financial Reports Fees Fee Recipients Payments IMPORTANT: This report has chang…" at bounding box center [777, 396] width 1272 height 724
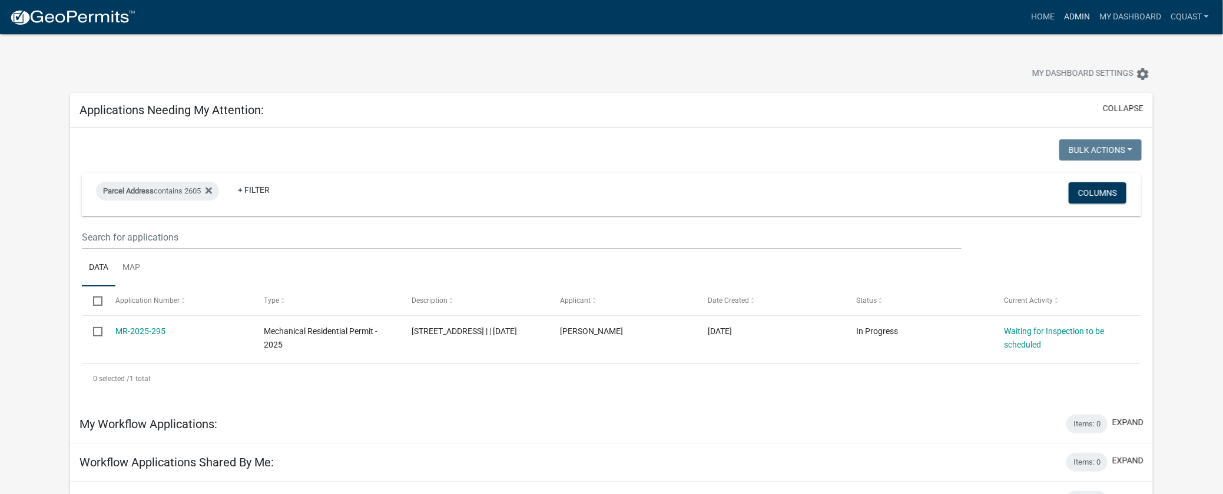
click at [1078, 18] on link "Admin" at bounding box center [1076, 17] width 35 height 22
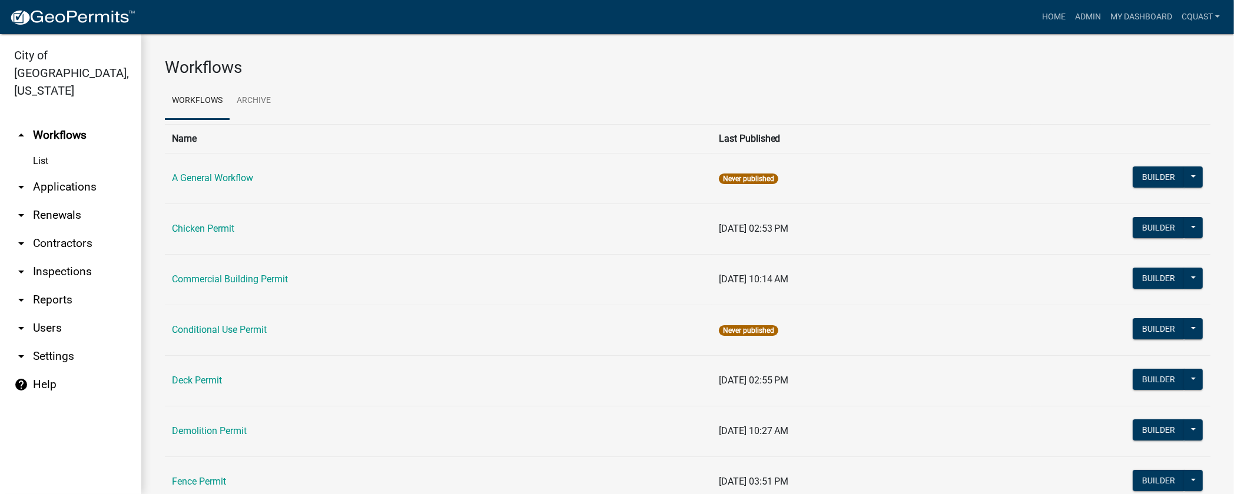
click at [37, 150] on link "List" at bounding box center [70, 162] width 141 height 24
click at [74, 173] on link "arrow_drop_down Applications" at bounding box center [70, 187] width 141 height 28
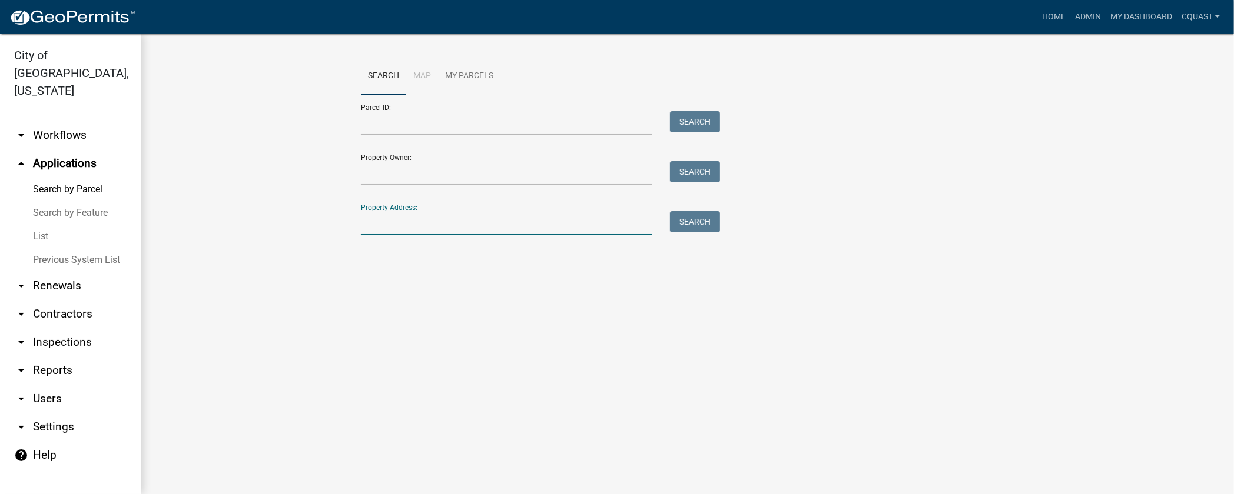
click at [425, 228] on input "Property Address:" at bounding box center [506, 223] width 291 height 24
click at [78, 121] on link "arrow_drop_down Workflows" at bounding box center [70, 135] width 141 height 28
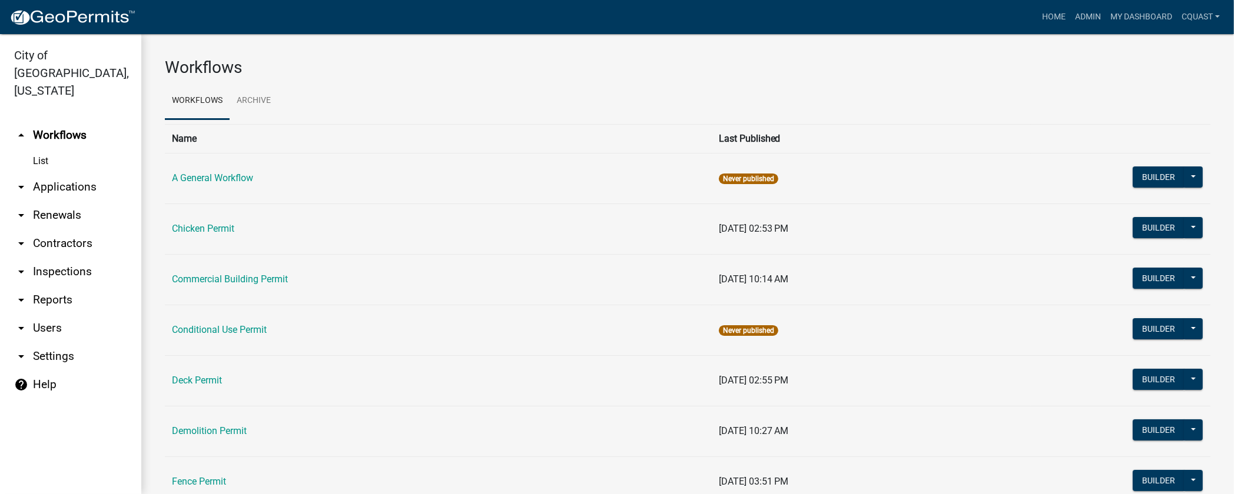
click at [65, 173] on link "arrow_drop_down Applications" at bounding box center [70, 187] width 141 height 28
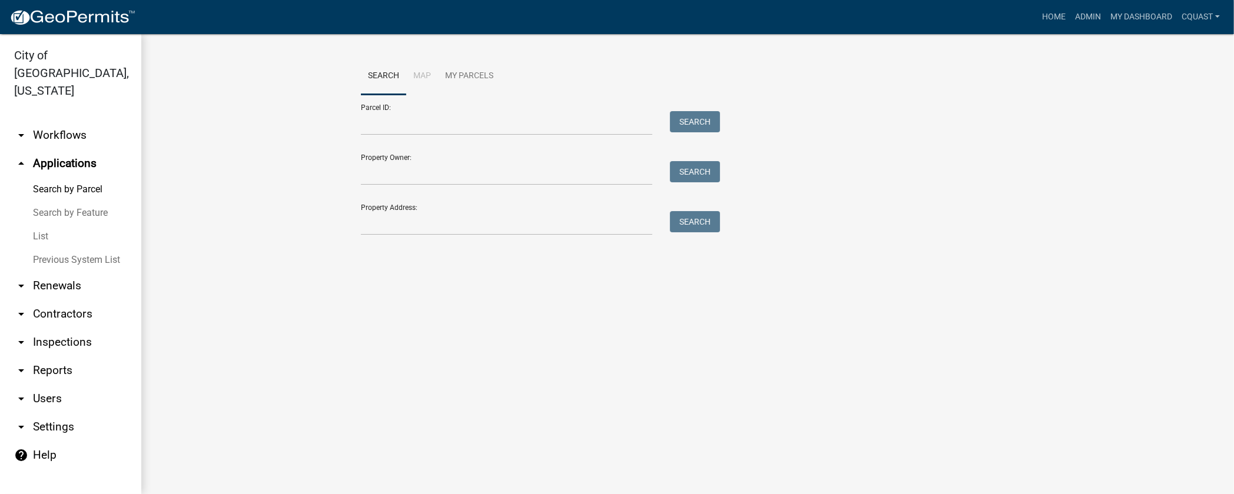
click at [72, 278] on link "arrow_drop_down Renewals" at bounding box center [70, 286] width 141 height 28
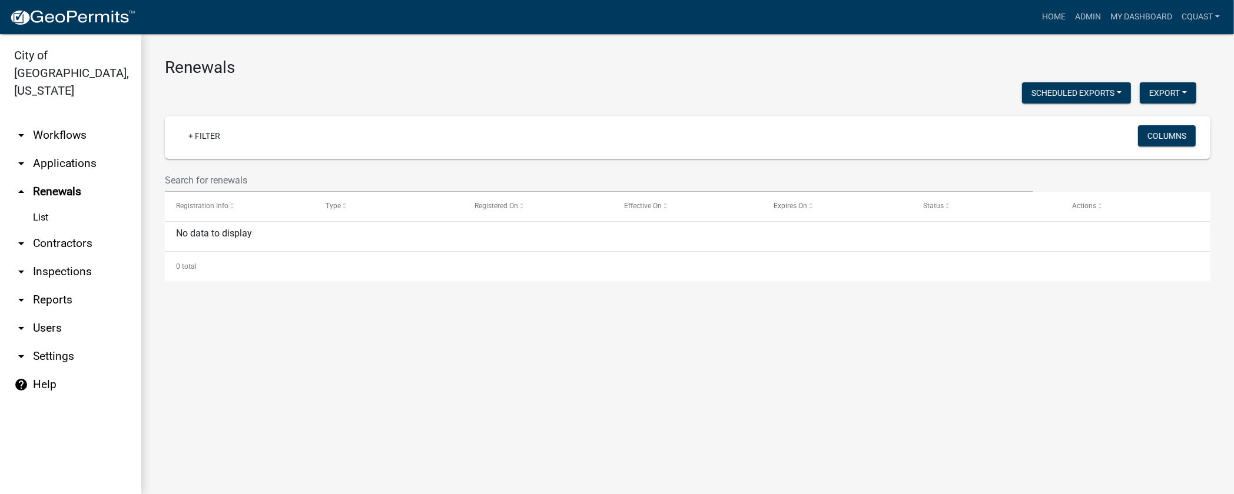
click at [55, 286] on link "arrow_drop_down Reports" at bounding box center [70, 300] width 141 height 28
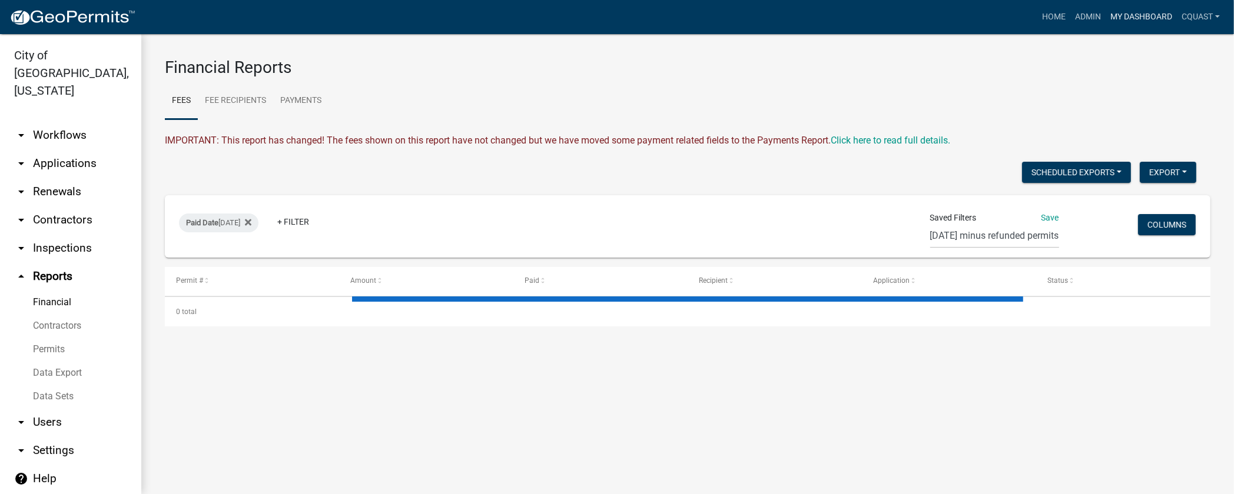
click at [1161, 18] on link "My Dashboard" at bounding box center [1141, 17] width 71 height 22
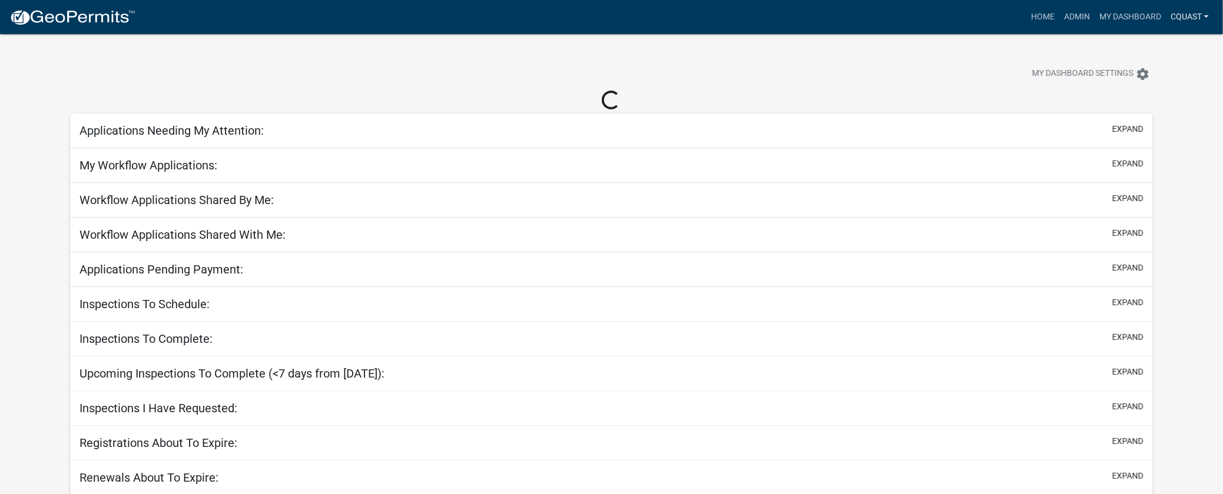
click at [1186, 24] on link "cquast" at bounding box center [1190, 17] width 48 height 22
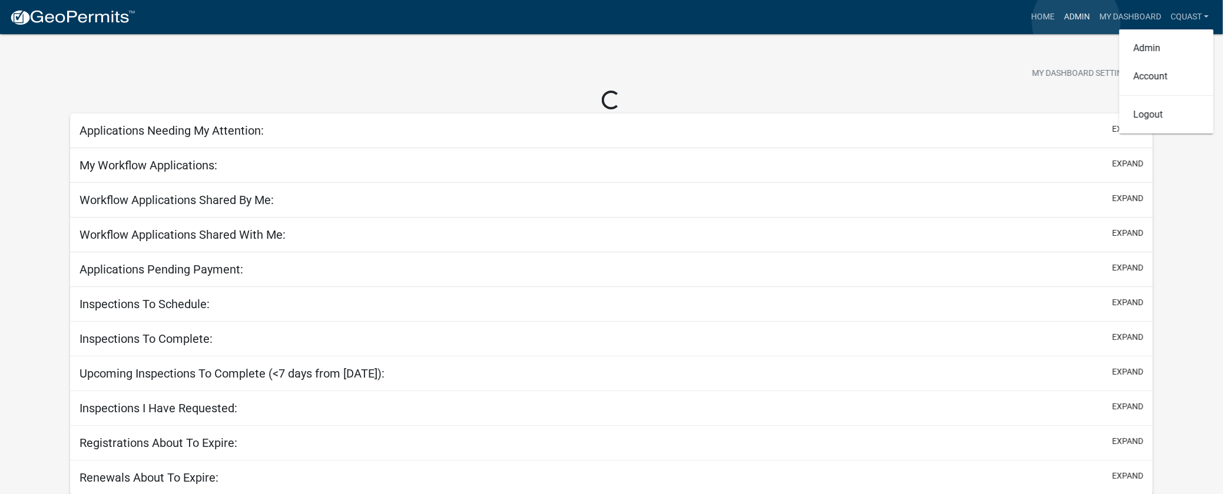
click at [1076, 22] on link "Admin" at bounding box center [1076, 17] width 35 height 22
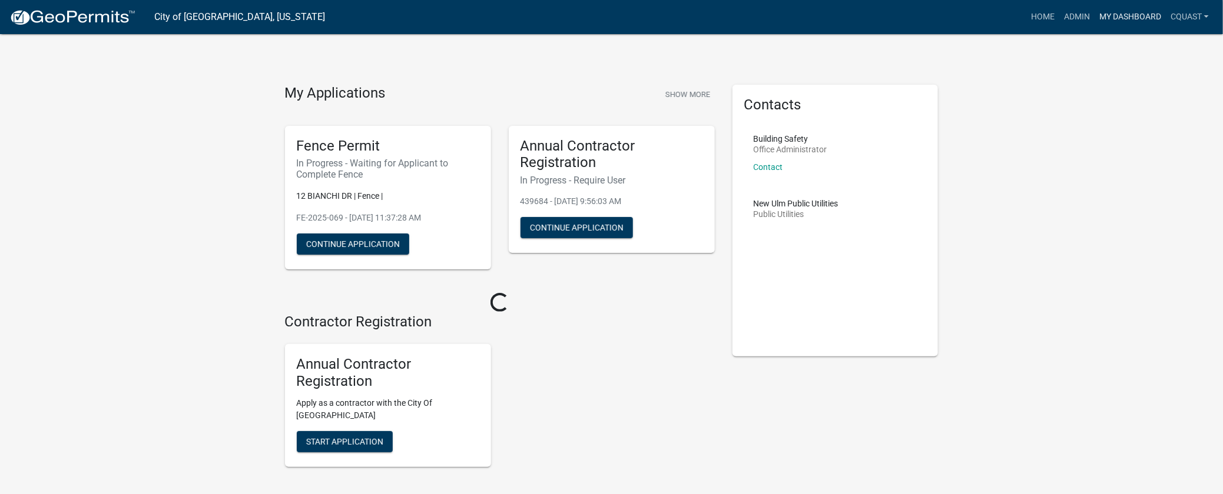
click at [1096, 18] on link "My Dashboard" at bounding box center [1129, 17] width 71 height 22
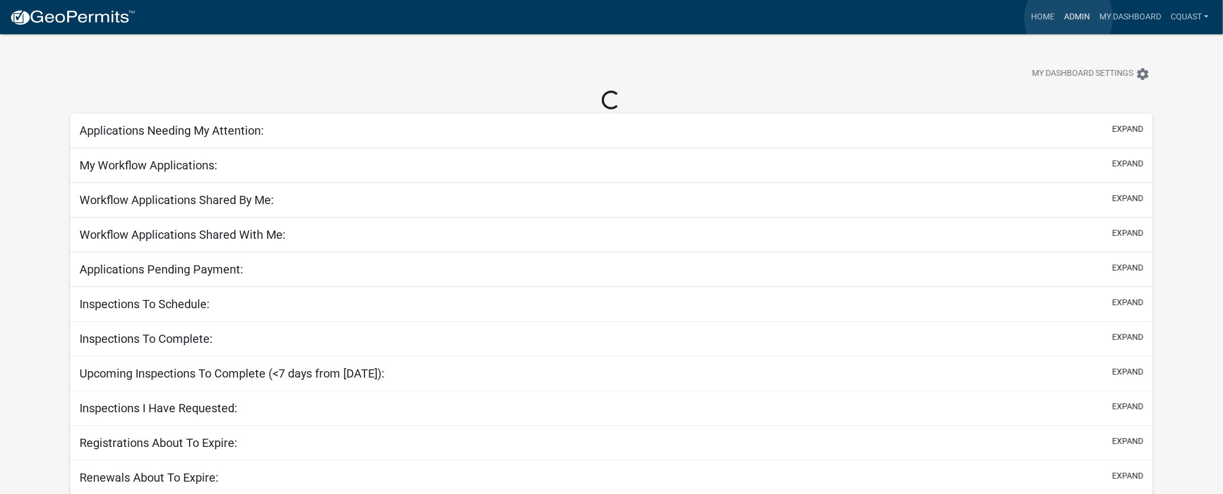
click at [1068, 18] on link "Admin" at bounding box center [1076, 17] width 35 height 22
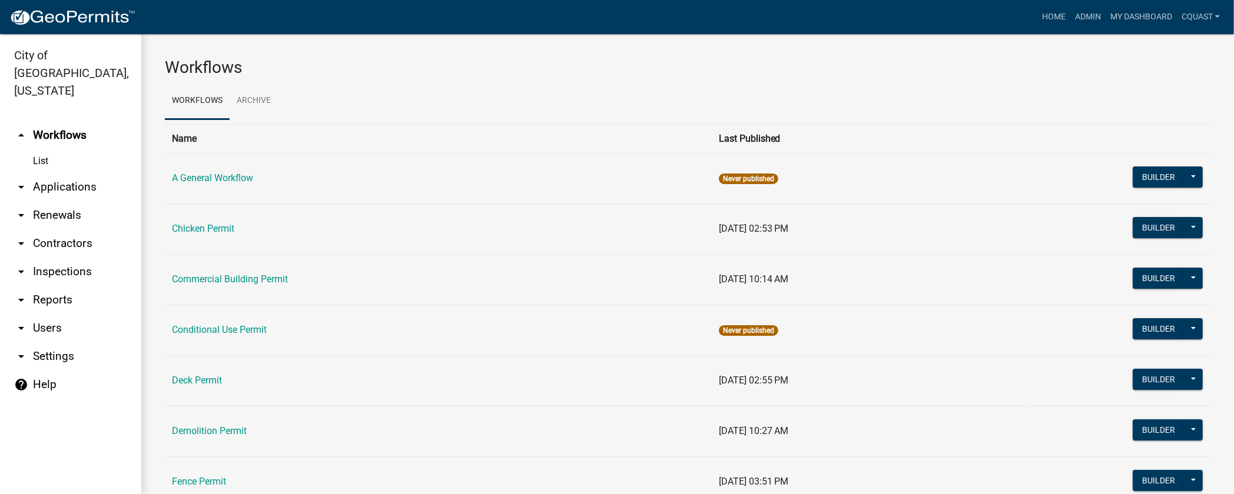
click at [51, 173] on link "arrow_drop_down Applications" at bounding box center [70, 187] width 141 height 28
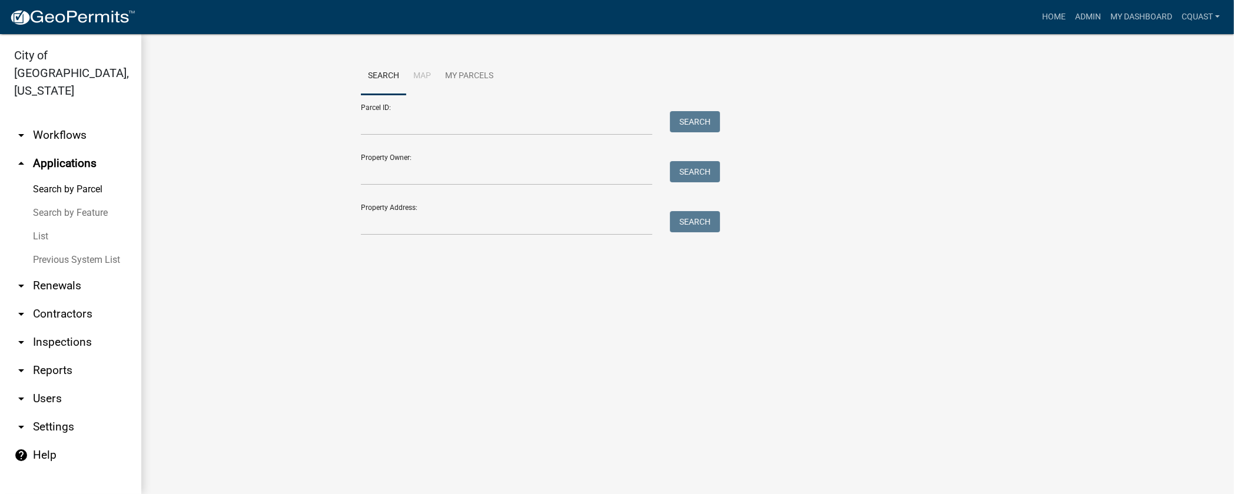
click at [57, 121] on link "arrow_drop_down Workflows" at bounding box center [70, 135] width 141 height 28
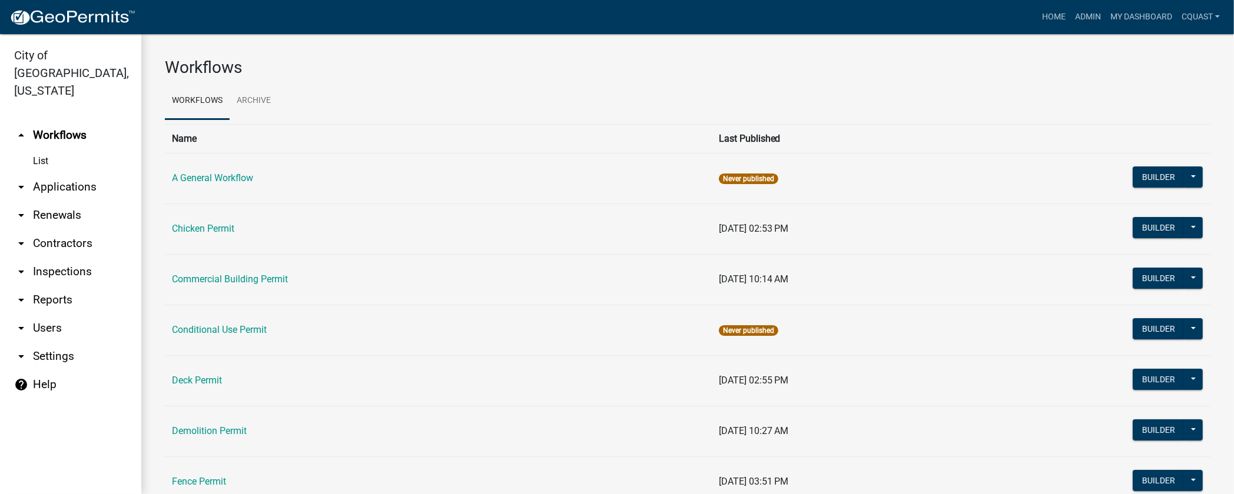
click at [75, 258] on link "arrow_drop_down Inspections" at bounding box center [70, 272] width 141 height 28
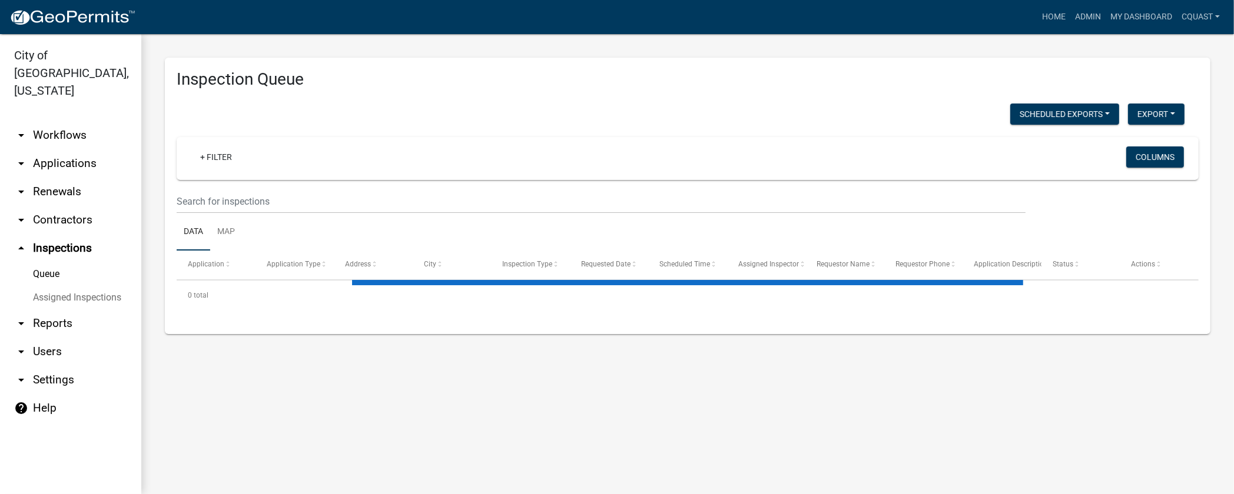
click at [48, 150] on link "arrow_drop_down Applications" at bounding box center [70, 164] width 141 height 28
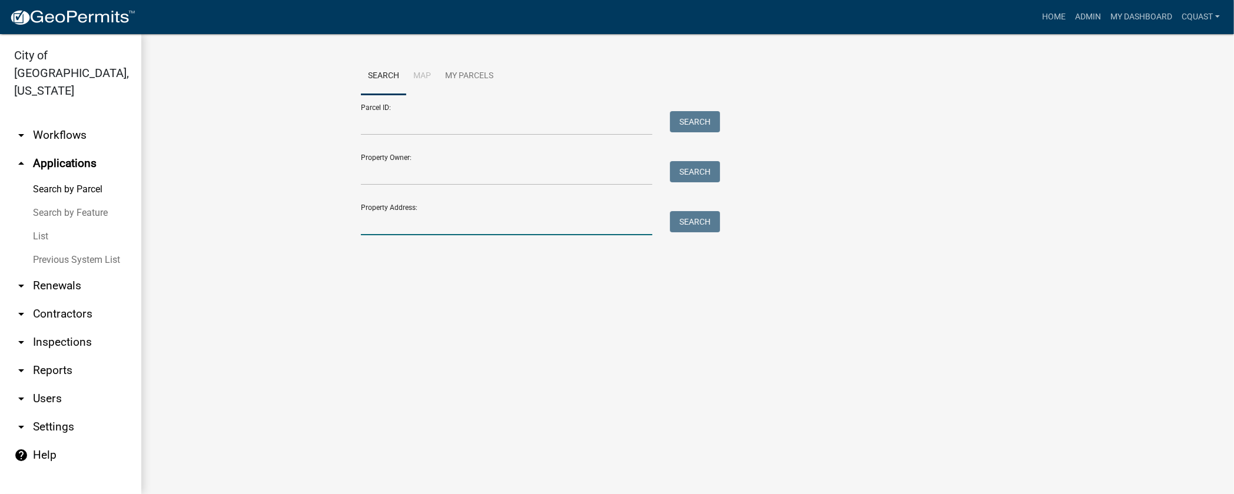
click at [404, 218] on input "Property Address:" at bounding box center [506, 223] width 291 height 24
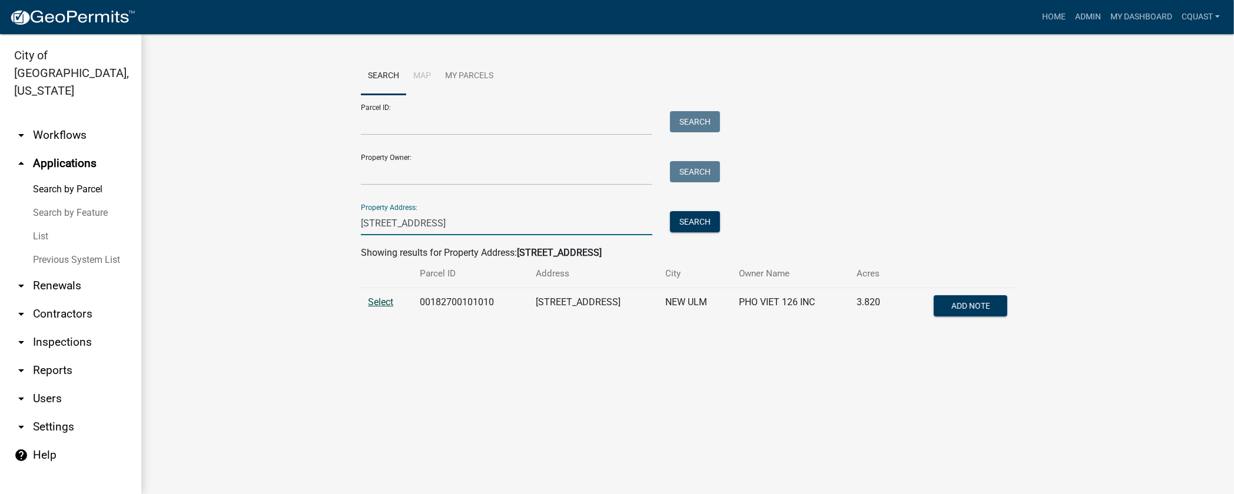
type input "[STREET_ADDRESS]"
click at [383, 301] on span "Select" at bounding box center [380, 302] width 25 height 11
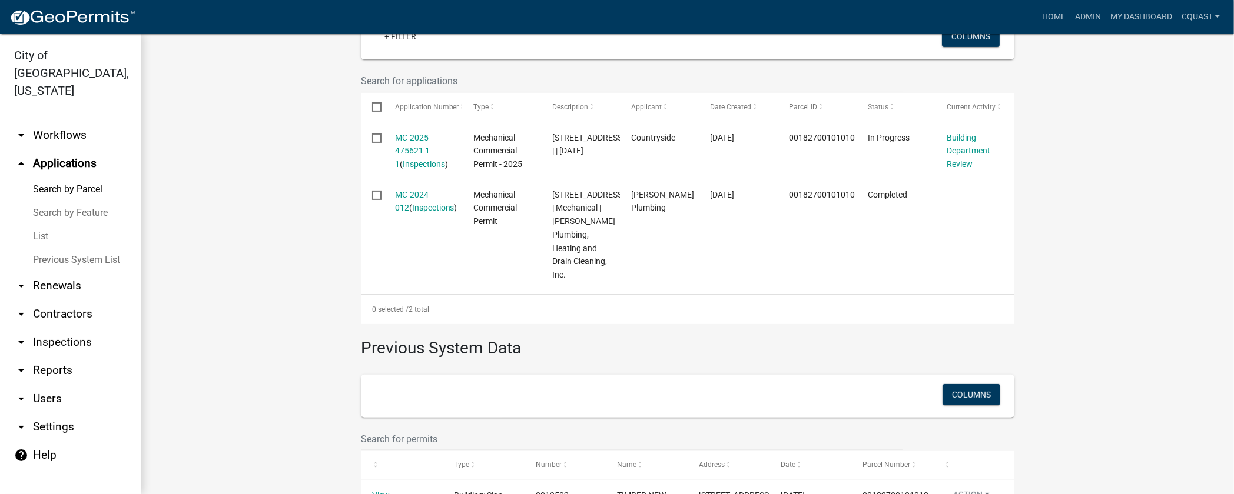
scroll to position [366, 0]
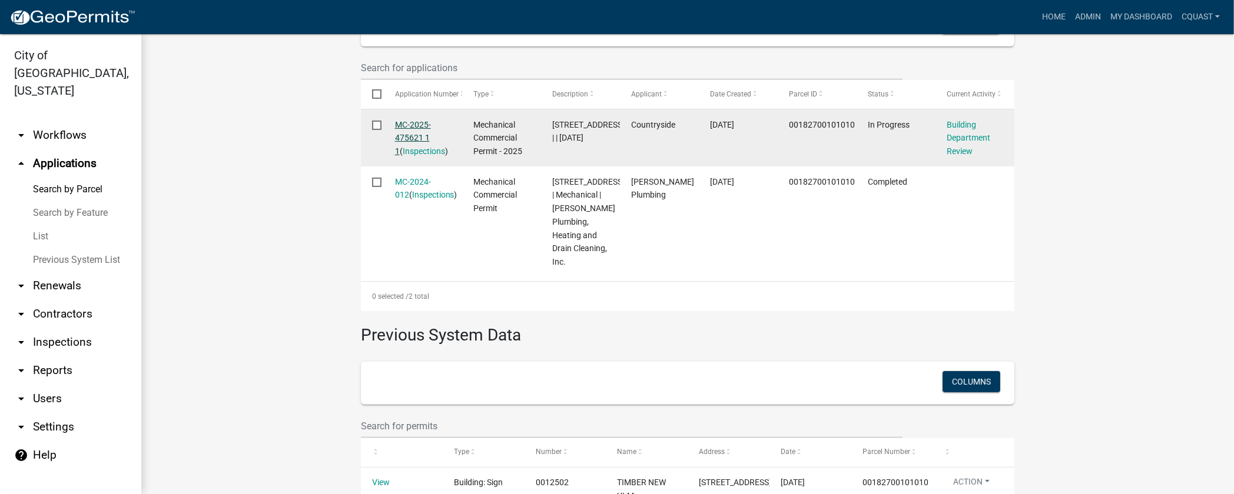
click at [410, 133] on link "MC-2025-475621 1 1" at bounding box center [413, 138] width 36 height 36
